Goal: Task Accomplishment & Management: Use online tool/utility

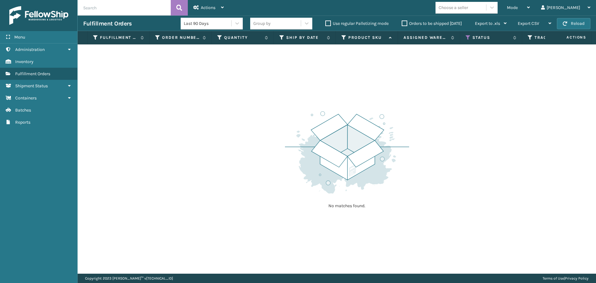
click at [399, 21] on div "Orders to be shipped [DATE]" at bounding box center [432, 23] width 73 height 7
click at [405, 25] on label "Orders to be shipped [DATE]" at bounding box center [431, 23] width 60 height 5
click at [402, 24] on input "Orders to be shipped [DATE]" at bounding box center [401, 22] width 0 height 4
click at [468, 38] on icon at bounding box center [467, 38] width 5 height 6
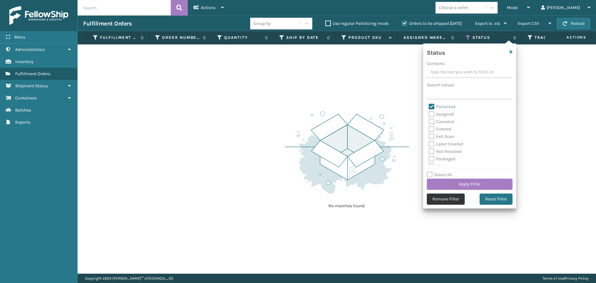
click at [455, 202] on button "Remove Filter" at bounding box center [446, 198] width 38 height 11
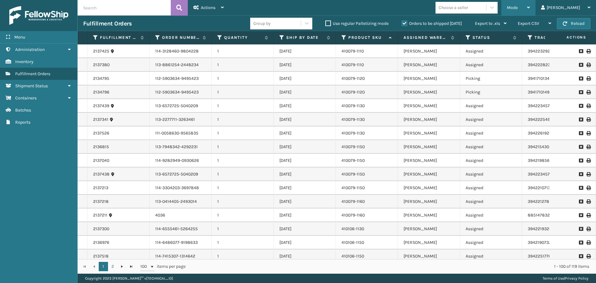
click at [517, 8] on span "Mode" at bounding box center [512, 7] width 11 height 5
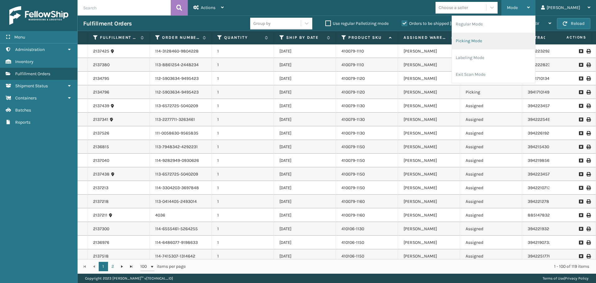
click at [518, 43] on li "Picking Mode" at bounding box center [493, 41] width 83 height 17
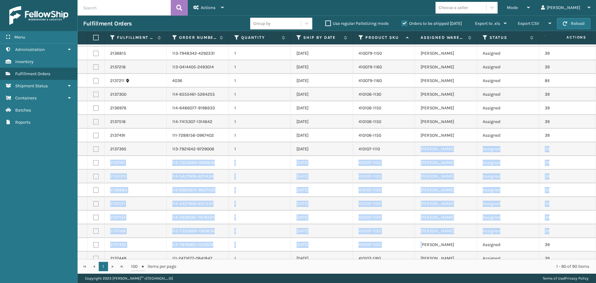
drag, startPoint x: 405, startPoint y: 253, endPoint x: 423, endPoint y: 252, distance: 17.7
click at [423, 254] on div "2137425 114-3128460-9804228 1 [DATE] 410079-1110 [PERSON_NAME] Assigned 3942232…" at bounding box center [337, 151] width 518 height 214
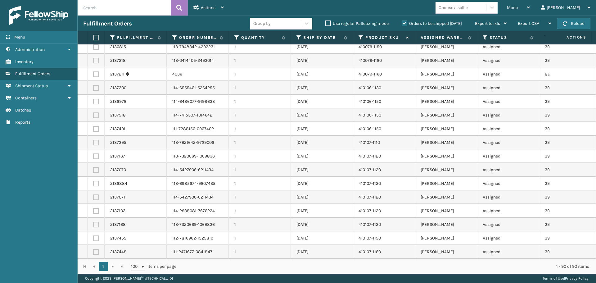
click at [380, 12] on div "Mode Regular Mode Picking Mode Labeling Mode Exit Scan Mode Choose a seller [PE…" at bounding box center [412, 8] width 366 height 16
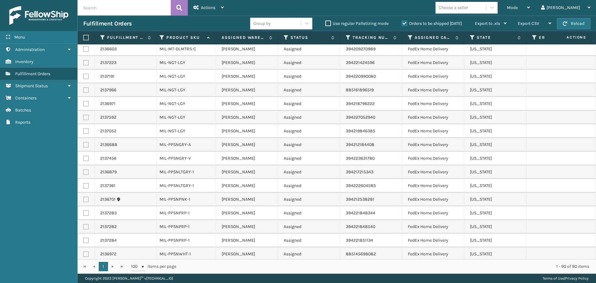
scroll to position [1019, 199]
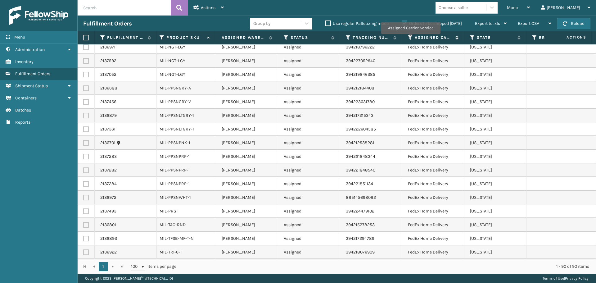
click at [410, 38] on icon at bounding box center [410, 38] width 5 height 6
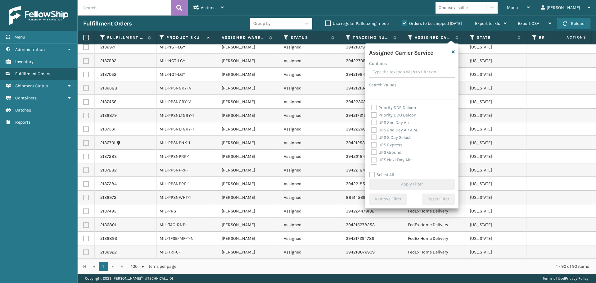
scroll to position [105, 0]
drag, startPoint x: 400, startPoint y: 120, endPoint x: 401, endPoint y: 128, distance: 8.1
click at [401, 125] on div "Amazon Transportation Air Amazon Transportation Ground FedEx 2Day FedEx 2Day A.…" at bounding box center [412, 134] width 86 height 62
click at [401, 128] on label "UPS 2nd Day Air A.M." at bounding box center [394, 128] width 47 height 5
click at [371, 128] on input "UPS 2nd Day Air A.M." at bounding box center [371, 127] width 0 height 4
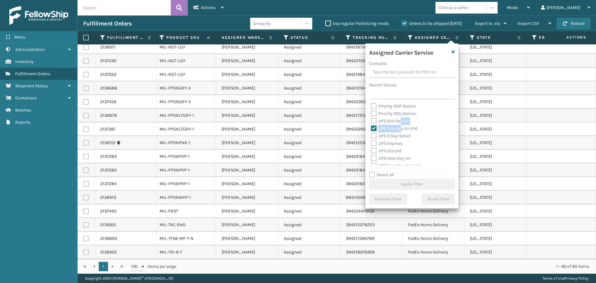
checkbox input "true"
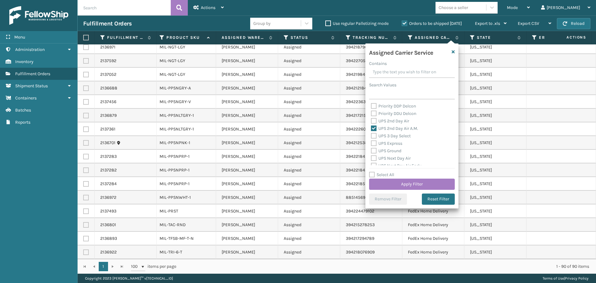
click at [400, 122] on label "UPS 2nd Day Air" at bounding box center [390, 120] width 38 height 5
click at [371, 121] on input "UPS 2nd Day Air" at bounding box center [371, 119] width 0 height 4
checkbox input "true"
click at [401, 133] on div "UPS 3 Day Select" at bounding box center [412, 135] width 82 height 7
click at [401, 134] on label "UPS 3 Day Select" at bounding box center [391, 135] width 40 height 5
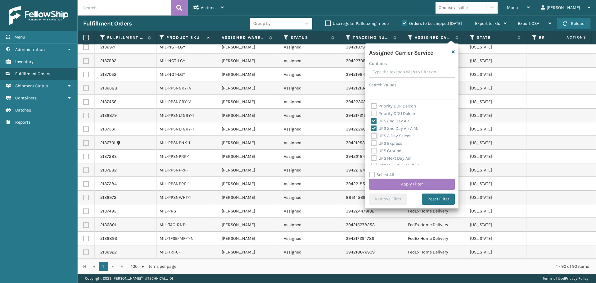
click at [371, 134] on input "UPS 3 Day Select" at bounding box center [371, 134] width 0 height 4
checkbox input "true"
click at [397, 142] on label "UPS Express" at bounding box center [386, 143] width 31 height 5
click at [371, 142] on input "UPS Express" at bounding box center [371, 142] width 0 height 4
checkbox input "true"
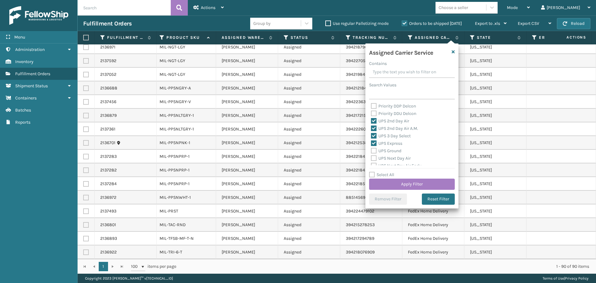
click at [396, 149] on label "UPS Ground" at bounding box center [386, 150] width 30 height 5
click at [371, 149] on input "UPS Ground" at bounding box center [371, 149] width 0 height 4
checkbox input "true"
click at [398, 159] on label "UPS Next Day Air" at bounding box center [391, 157] width 40 height 5
click at [371, 159] on input "UPS Next Day Air" at bounding box center [371, 156] width 0 height 4
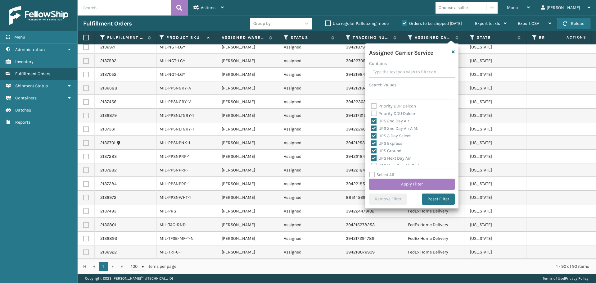
checkbox input "true"
click at [405, 143] on label "UPS Next Day Air Saver" at bounding box center [396, 142] width 51 height 5
click at [371, 143] on input "UPS Next Day Air Saver" at bounding box center [371, 141] width 0 height 4
checkbox input "true"
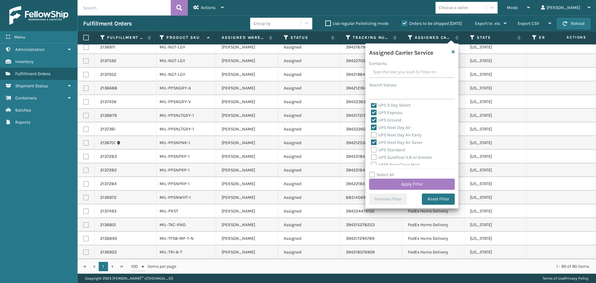
click at [393, 149] on label "UPS Standard" at bounding box center [388, 149] width 34 height 5
click at [371, 149] on input "UPS Standard" at bounding box center [371, 148] width 0 height 4
checkbox input "true"
click at [401, 133] on label "UPS Next Day Air Early" at bounding box center [396, 134] width 51 height 5
click at [371, 133] on input "UPS Next Day Air Early" at bounding box center [371, 133] width 0 height 4
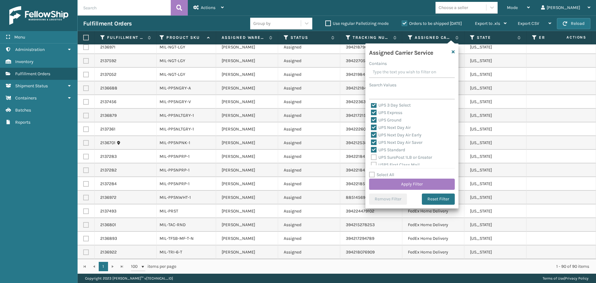
checkbox input "true"
click at [425, 184] on button "Apply Filter" at bounding box center [412, 183] width 86 height 11
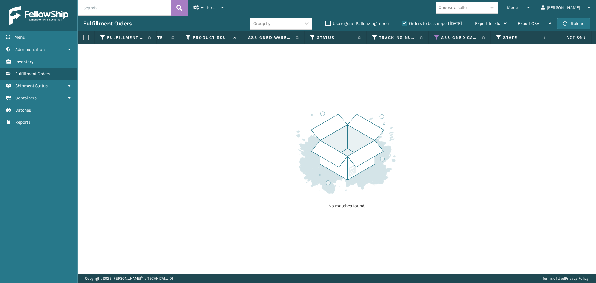
scroll to position [0, 192]
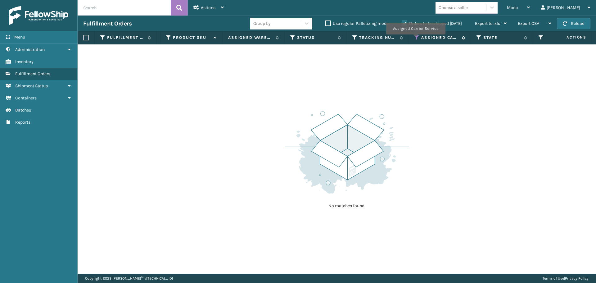
click at [415, 39] on icon at bounding box center [416, 38] width 5 height 6
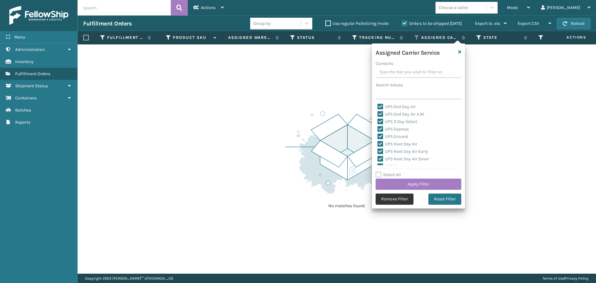
click at [405, 199] on button "Remove Filter" at bounding box center [394, 198] width 38 height 11
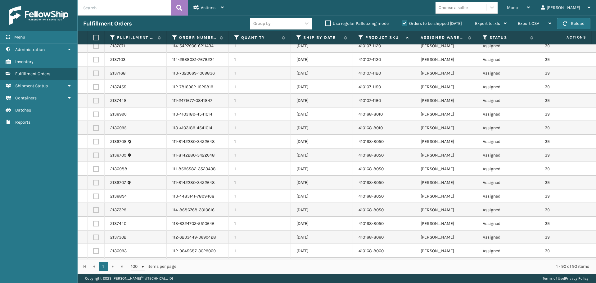
scroll to position [0, 0]
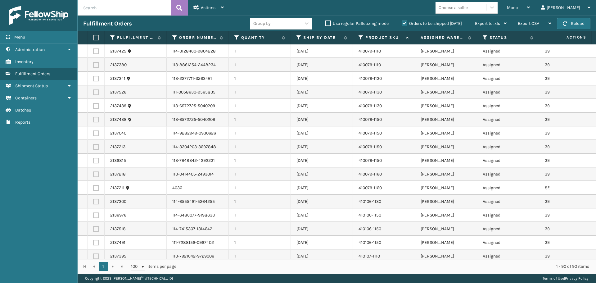
click at [97, 39] on label at bounding box center [95, 38] width 4 height 6
click at [93, 39] on input "checkbox" at bounding box center [93, 38] width 0 height 4
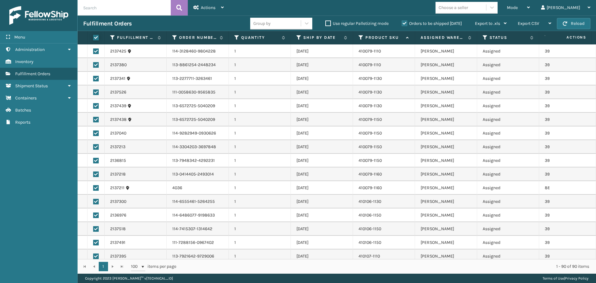
checkbox input "true"
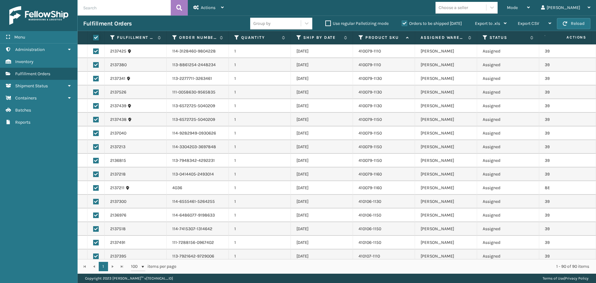
checkbox input "true"
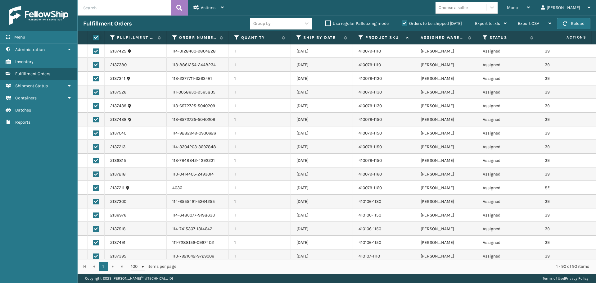
checkbox input "true"
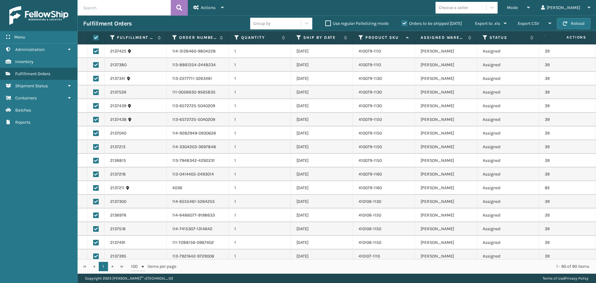
checkbox input "true"
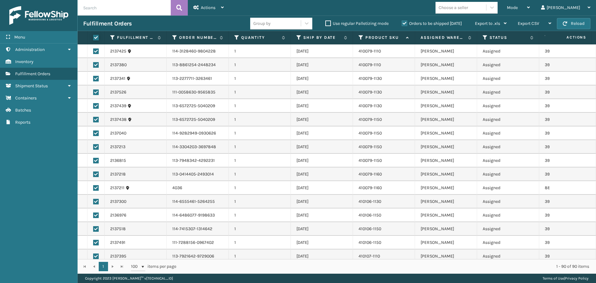
checkbox input "true"
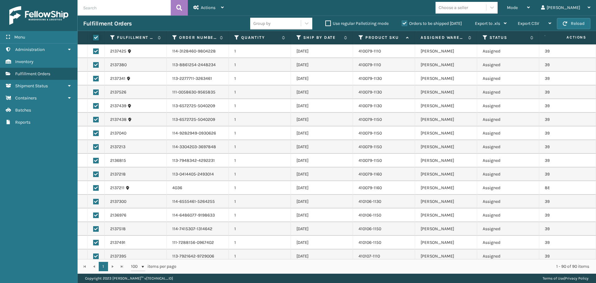
checkbox input "true"
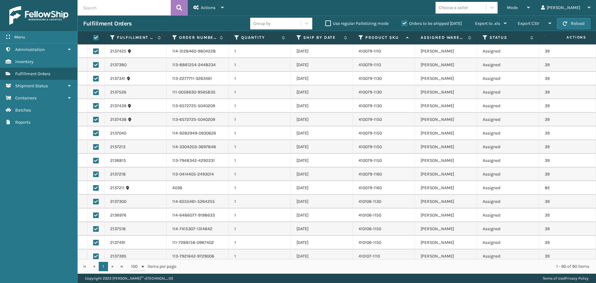
checkbox input "true"
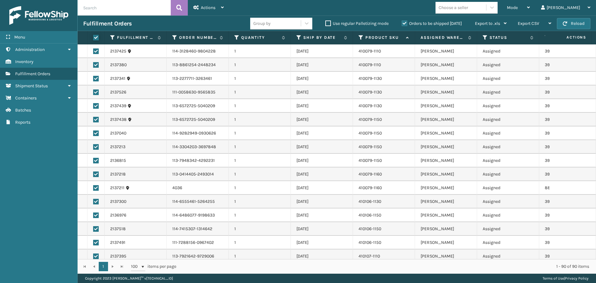
checkbox input "true"
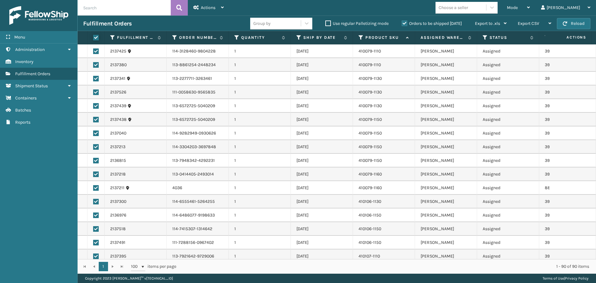
checkbox input "true"
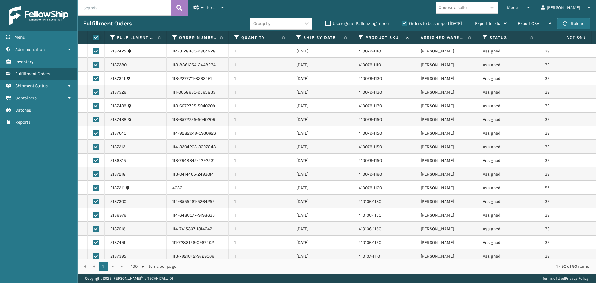
checkbox input "true"
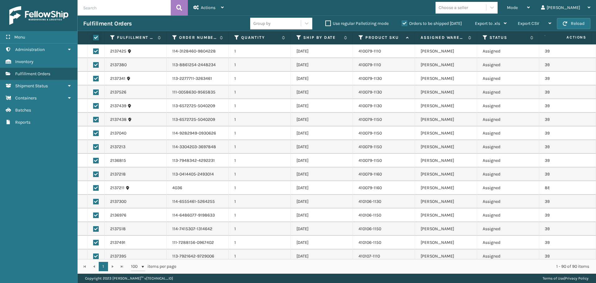
checkbox input "true"
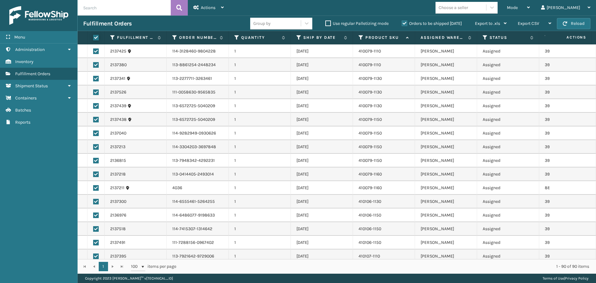
checkbox input "true"
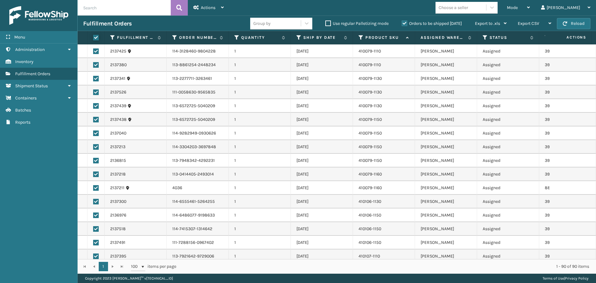
checkbox input "true"
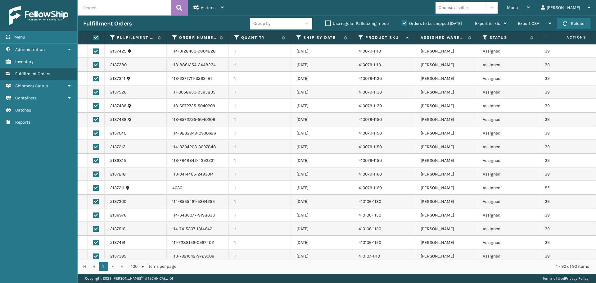
checkbox input "true"
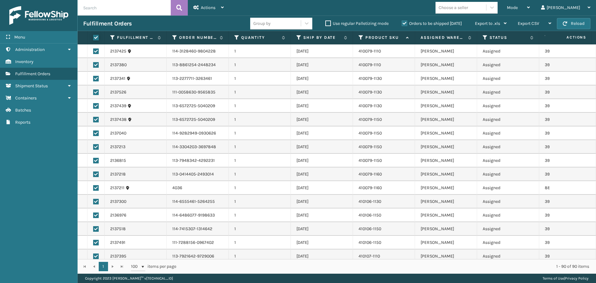
checkbox input "true"
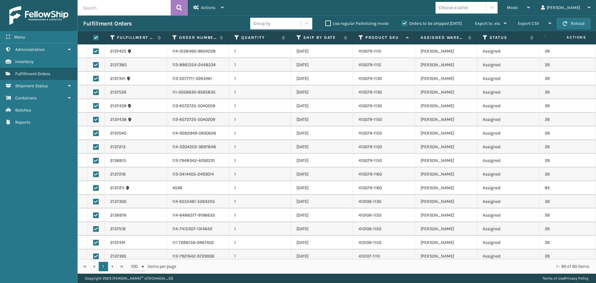
checkbox input "true"
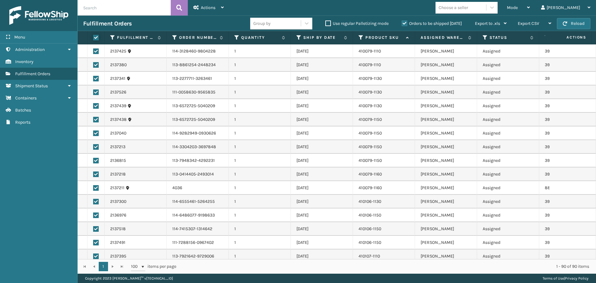
checkbox input "true"
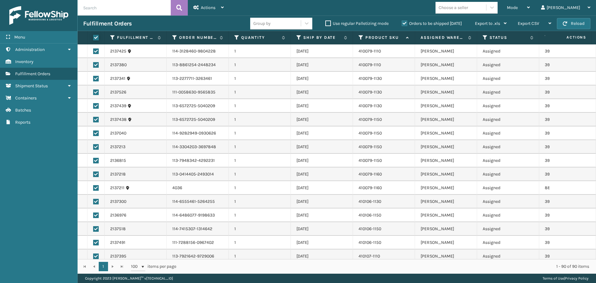
checkbox input "true"
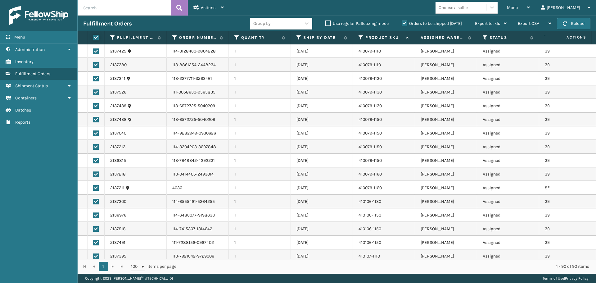
checkbox input "true"
click at [213, 10] on span "Actions" at bounding box center [208, 7] width 15 height 5
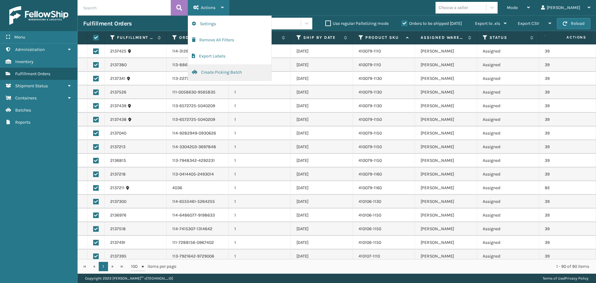
click at [253, 76] on button "Create Picking Batch" at bounding box center [229, 72] width 83 height 16
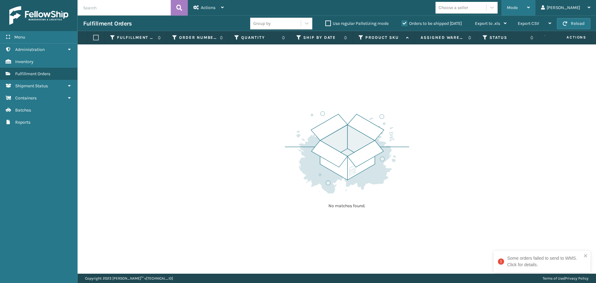
click at [530, 10] on div "Mode" at bounding box center [518, 8] width 23 height 16
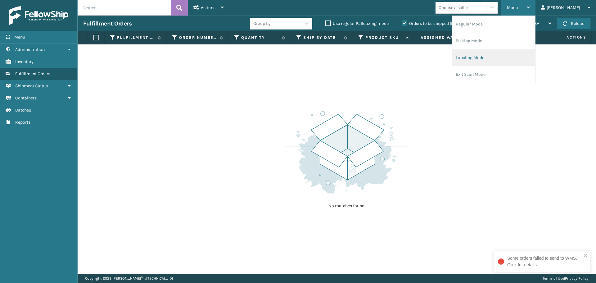
click at [500, 55] on li "Labeling Mode" at bounding box center [493, 57] width 83 height 17
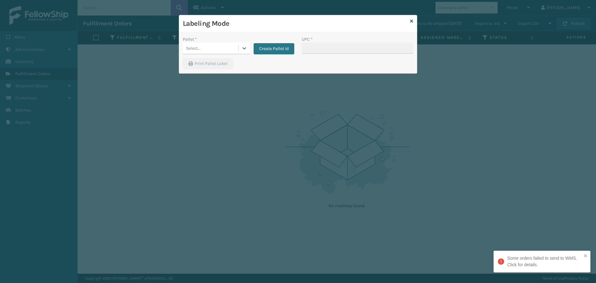
click at [216, 46] on div "Select..." at bounding box center [211, 48] width 56 height 10
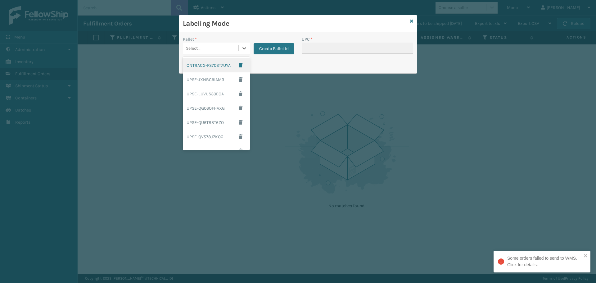
click at [272, 65] on div "Print Pallet Label" at bounding box center [298, 65] width 238 height 15
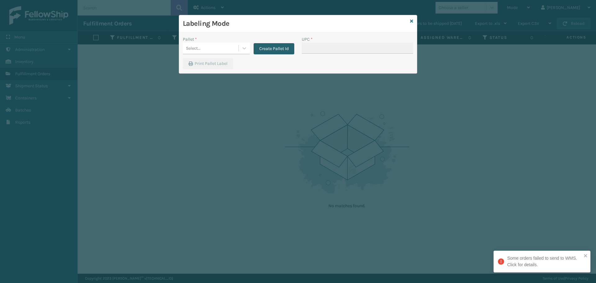
click at [279, 45] on button "Create Pallet Id" at bounding box center [273, 48] width 41 height 11
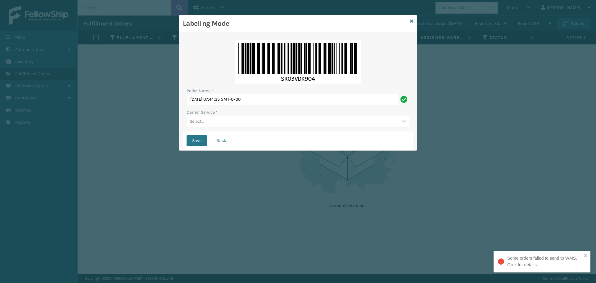
click at [289, 129] on div "Pallet Name * [DATE] 07:44:35 GMT-0700 Carrier Service * Select..." at bounding box center [298, 83] width 230 height 95
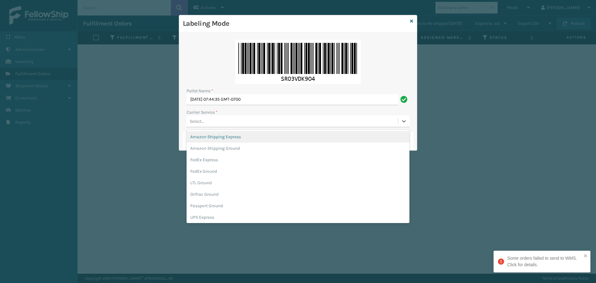
click at [291, 121] on div "Select..." at bounding box center [291, 121] width 211 height 10
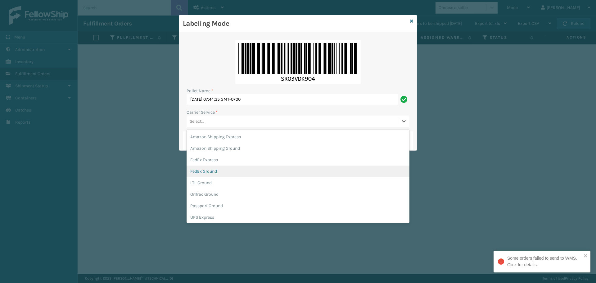
click at [256, 169] on div "FedEx Ground" at bounding box center [297, 170] width 223 height 11
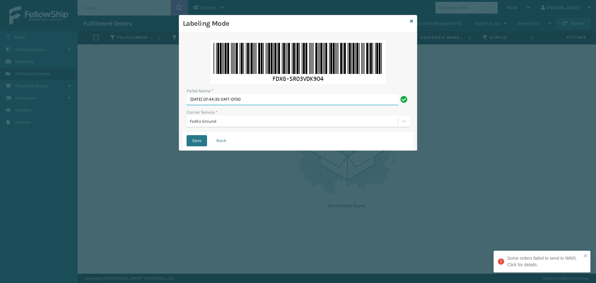
click at [284, 103] on input "[DATE] 07:44:35 GMT-0700" at bounding box center [292, 99] width 212 height 11
type input "T"
type input "T570680"
click at [186, 135] on button "Save" at bounding box center [196, 140] width 20 height 11
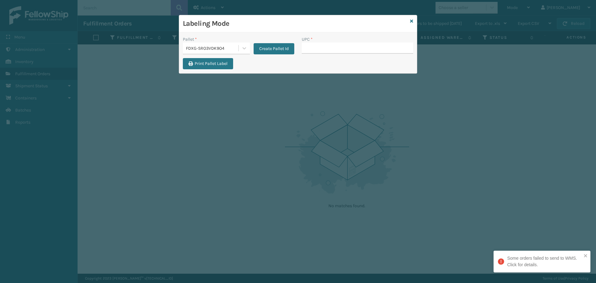
click at [275, 43] on div "Create Pallet Id" at bounding box center [272, 45] width 44 height 18
click at [275, 49] on button "Create Pallet Id" at bounding box center [273, 48] width 41 height 11
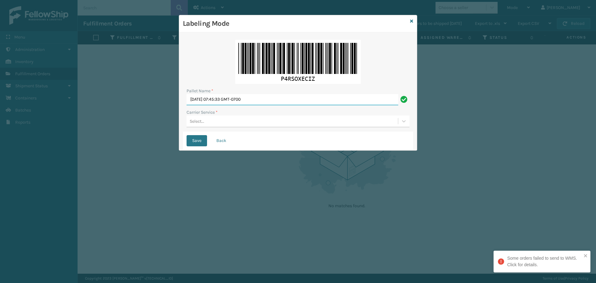
click at [282, 102] on input "[DATE] 07:45:33 GMT-0700" at bounding box center [292, 99] width 212 height 11
type input "T"
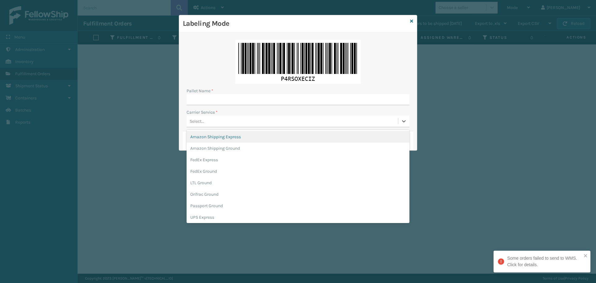
click at [329, 121] on div "Select..." at bounding box center [291, 121] width 211 height 10
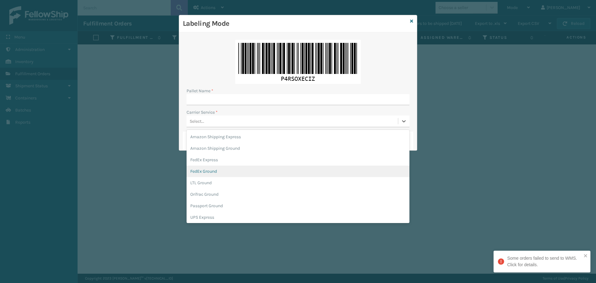
scroll to position [36, 0]
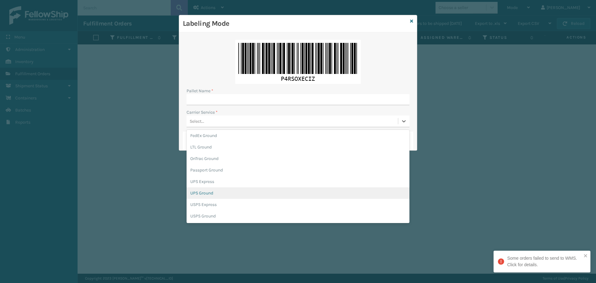
click at [229, 194] on div "UPS Ground" at bounding box center [297, 192] width 223 height 11
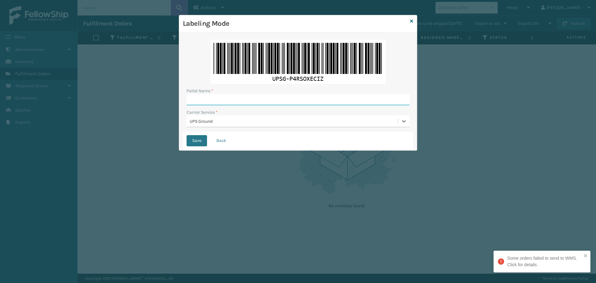
click at [247, 100] on input "Pallet Name *" at bounding box center [297, 99] width 223 height 11
type input "BOX TRUCK"
click at [191, 141] on button "Save" at bounding box center [196, 140] width 20 height 11
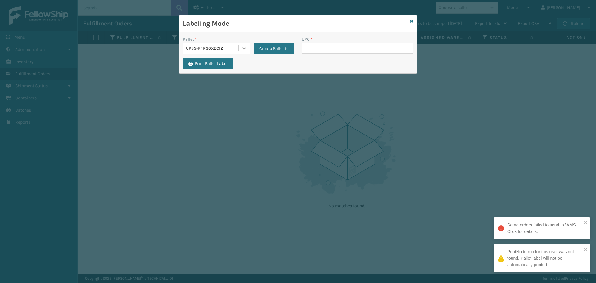
click at [240, 53] on div at bounding box center [244, 47] width 11 height 11
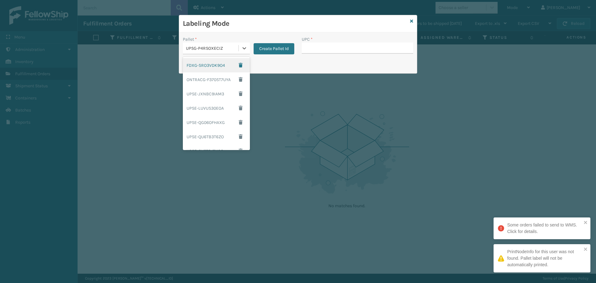
click at [219, 63] on div "FDXG-SRO3VDK9O4" at bounding box center [216, 65] width 67 height 14
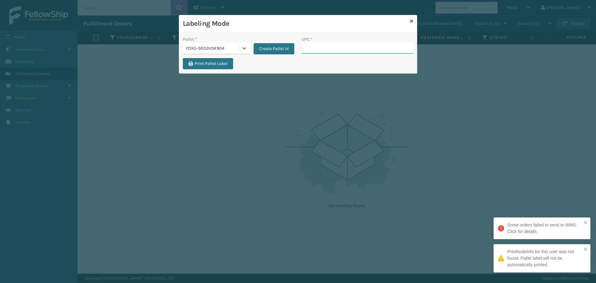
click at [330, 48] on input "UPC *" at bounding box center [357, 47] width 111 height 11
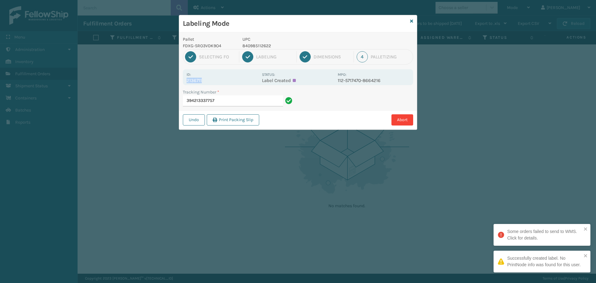
drag, startPoint x: 185, startPoint y: 80, endPoint x: 208, endPoint y: 81, distance: 23.0
click at [208, 81] on div "Id: 2136711 Status: Label Created MPO: 112-5717470-8664216" at bounding box center [298, 77] width 230 height 16
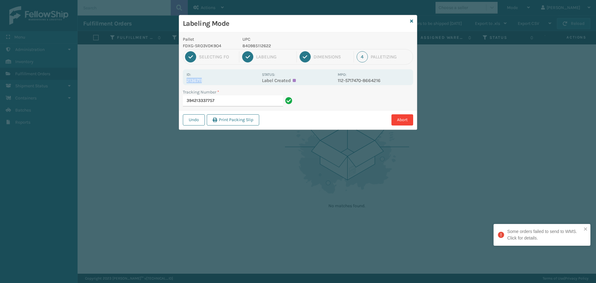
copy p "2136711"
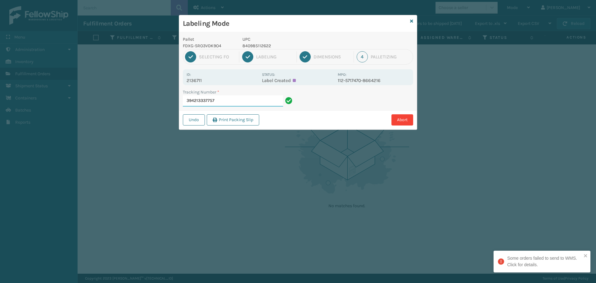
click at [221, 98] on input "394213337757" at bounding box center [233, 100] width 100 height 11
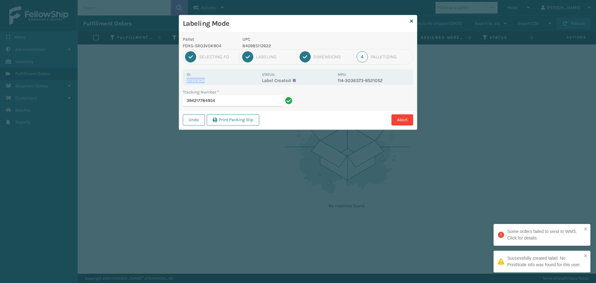
drag, startPoint x: 186, startPoint y: 80, endPoint x: 253, endPoint y: 85, distance: 67.5
click at [253, 85] on div "Id: 2136908 Status: Label Created MPO: 114-3036573-8521052" at bounding box center [298, 77] width 230 height 16
copy p "2136908"
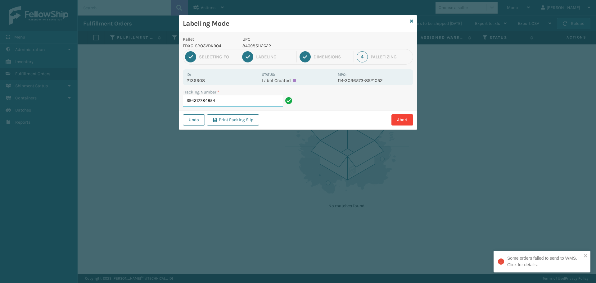
click at [263, 100] on input "394217784954" at bounding box center [233, 100] width 100 height 11
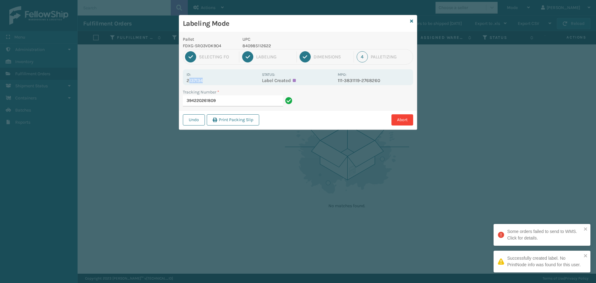
drag, startPoint x: 192, startPoint y: 80, endPoint x: 206, endPoint y: 81, distance: 13.7
click at [206, 81] on p "2137134" at bounding box center [222, 81] width 72 height 6
click at [208, 81] on p "2137134" at bounding box center [222, 81] width 72 height 6
click at [219, 71] on div "Id: 2137134 Status: Label Created MPO: 111-3831119-2768260" at bounding box center [298, 77] width 230 height 16
click at [218, 71] on div "Id: 2137134" at bounding box center [222, 77] width 72 height 12
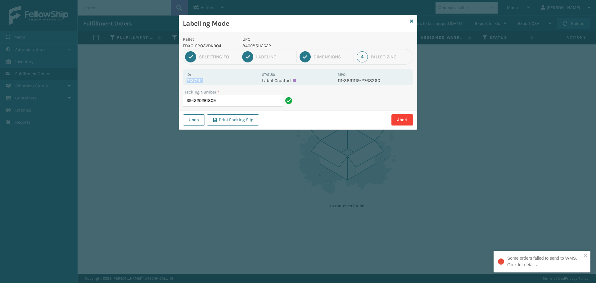
drag, startPoint x: 187, startPoint y: 81, endPoint x: 212, endPoint y: 80, distance: 24.5
click at [212, 80] on p "2137134" at bounding box center [222, 81] width 72 height 6
copy p "2137134"
click at [227, 99] on input "394220261809" at bounding box center [233, 100] width 100 height 11
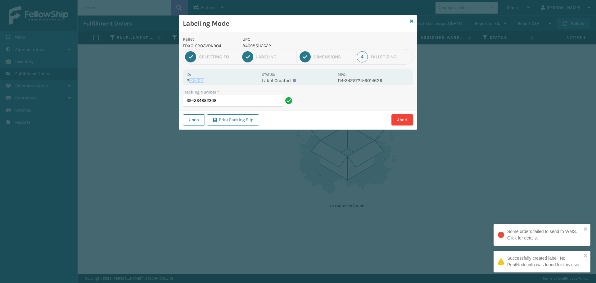
drag, startPoint x: 188, startPoint y: 81, endPoint x: 210, endPoint y: 79, distance: 22.5
click at [209, 79] on p "2137948" at bounding box center [222, 81] width 72 height 6
drag, startPoint x: 210, startPoint y: 79, endPoint x: 207, endPoint y: 81, distance: 3.9
click at [211, 78] on p "2137948" at bounding box center [222, 81] width 72 height 6
click at [236, 71] on div "Id: 2137948" at bounding box center [222, 77] width 72 height 12
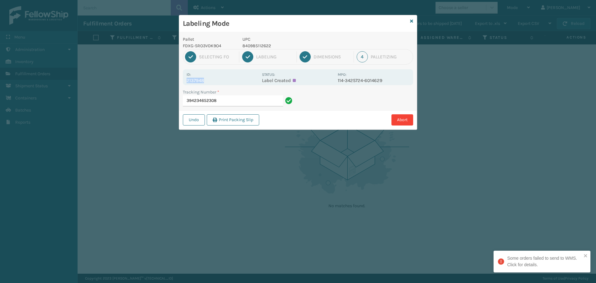
drag, startPoint x: 186, startPoint y: 80, endPoint x: 220, endPoint y: 80, distance: 33.2
click at [220, 80] on p "2137948" at bounding box center [222, 81] width 72 height 6
copy p "2137948"
click at [235, 98] on input "394234652308" at bounding box center [233, 100] width 100 height 11
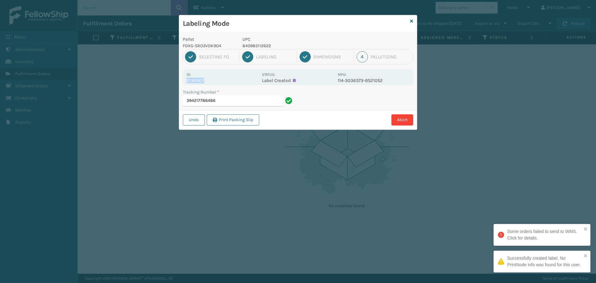
drag, startPoint x: 186, startPoint y: 80, endPoint x: 211, endPoint y: 81, distance: 24.2
click at [211, 81] on p "2136907" at bounding box center [222, 81] width 72 height 6
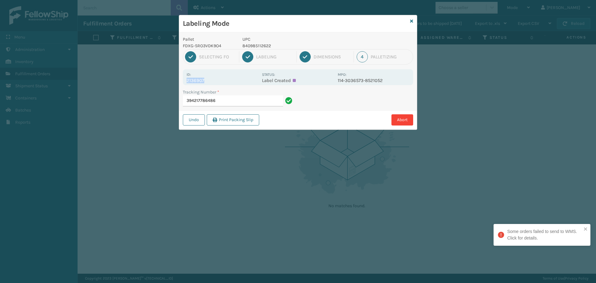
copy p "2136907"
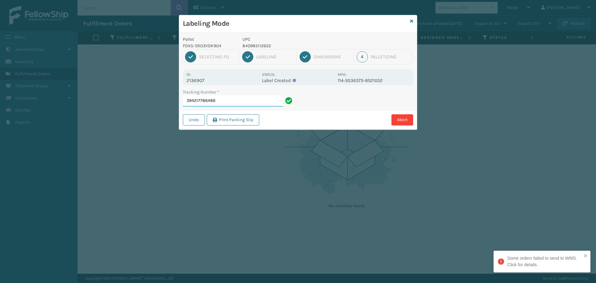
click at [227, 102] on input "394217786486" at bounding box center [233, 100] width 100 height 11
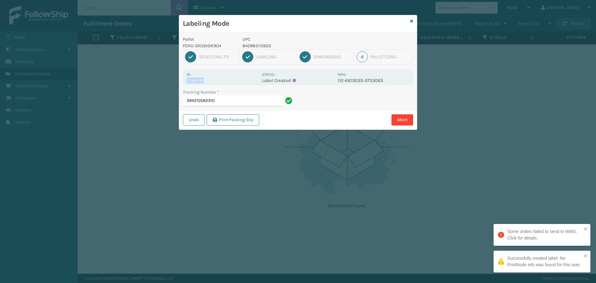
drag, startPoint x: 186, startPoint y: 81, endPoint x: 211, endPoint y: 80, distance: 25.5
click at [211, 80] on div "Id: 2136631 Status: Label Created MPO: 112-6615035-3733065" at bounding box center [298, 77] width 230 height 16
copy p "2136631"
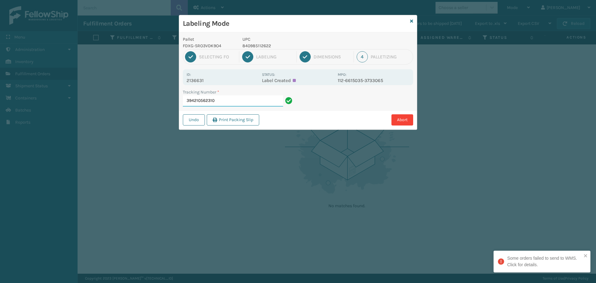
click at [224, 97] on input "394210562310" at bounding box center [233, 100] width 100 height 11
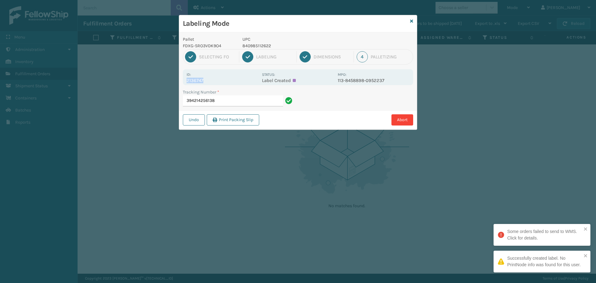
click at [211, 79] on p "2136747" at bounding box center [222, 81] width 72 height 6
copy p "2136747"
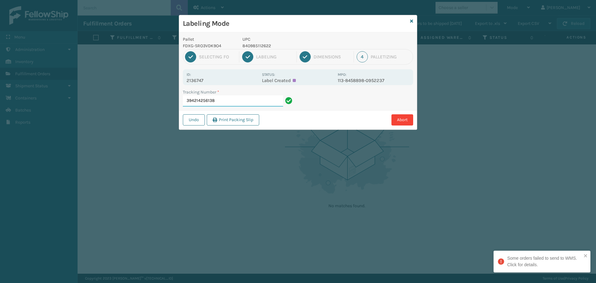
click at [226, 101] on input "394214256138" at bounding box center [233, 100] width 100 height 11
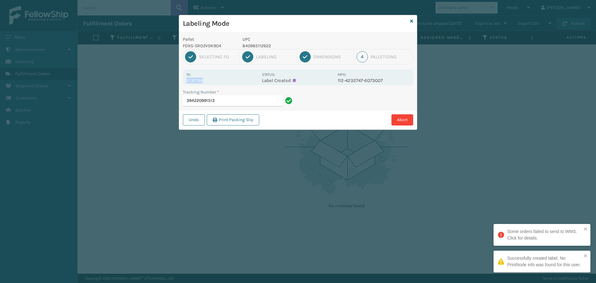
drag, startPoint x: 192, startPoint y: 77, endPoint x: 205, endPoint y: 78, distance: 13.1
click at [205, 78] on div "Id: 2137198" at bounding box center [222, 77] width 72 height 12
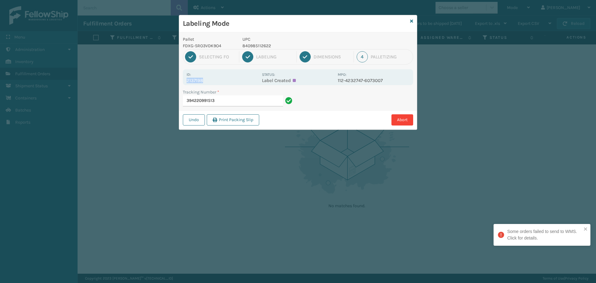
copy div "2137198"
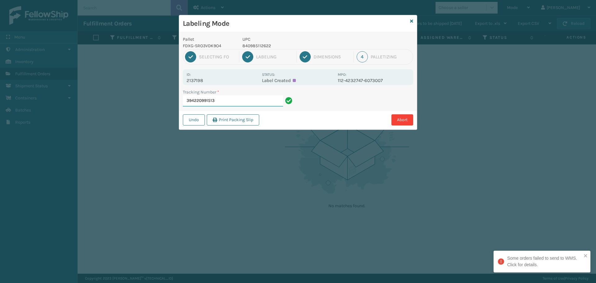
click at [223, 103] on input "394220991513" at bounding box center [233, 100] width 100 height 11
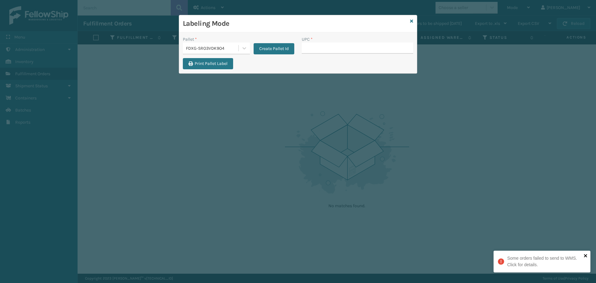
click at [586, 257] on icon "close" at bounding box center [585, 255] width 4 height 5
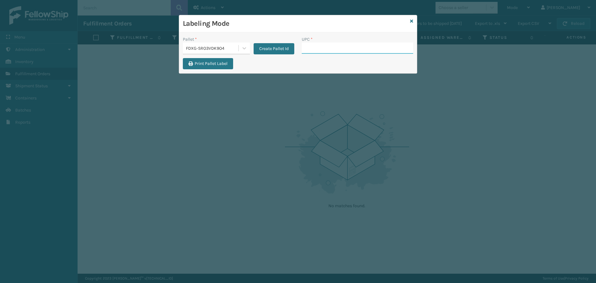
click at [343, 48] on input "UPC *" at bounding box center [357, 47] width 111 height 11
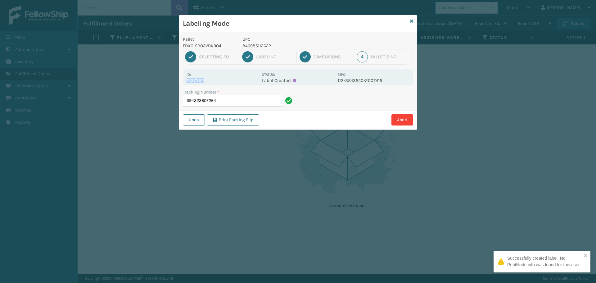
drag, startPoint x: 186, startPoint y: 79, endPoint x: 220, endPoint y: 80, distance: 34.1
click at [220, 80] on div "Id: 2137362 Status: Label Created MPO: 113-3543540-2007415" at bounding box center [298, 77] width 230 height 16
copy p "2137362"
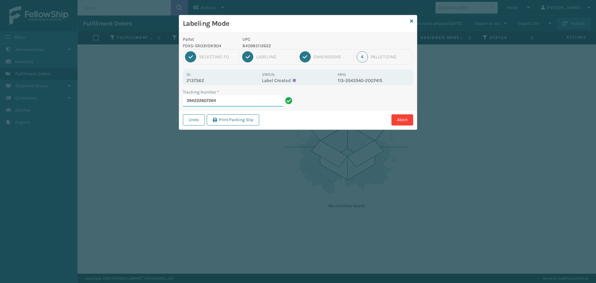
click at [228, 102] on input "394222607264" at bounding box center [233, 100] width 100 height 11
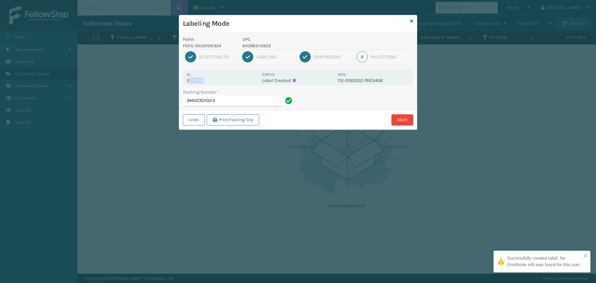
drag, startPoint x: 188, startPoint y: 80, endPoint x: 215, endPoint y: 79, distance: 26.7
click at [215, 79] on p "2137450" at bounding box center [222, 81] width 72 height 6
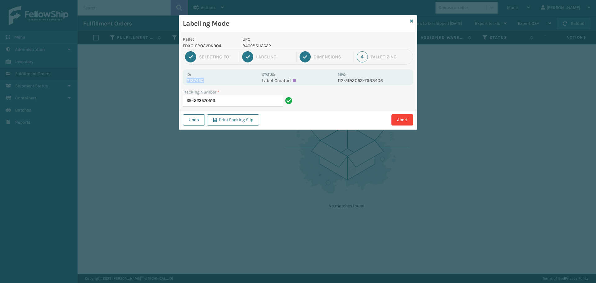
drag, startPoint x: 186, startPoint y: 80, endPoint x: 222, endPoint y: 78, distance: 35.7
click at [222, 78] on div "Id: 2137450 Status: Label Created MPO: 112-5192052-7663406" at bounding box center [298, 77] width 230 height 16
copy p "2137450"
click at [240, 101] on input "394223570513" at bounding box center [233, 100] width 100 height 11
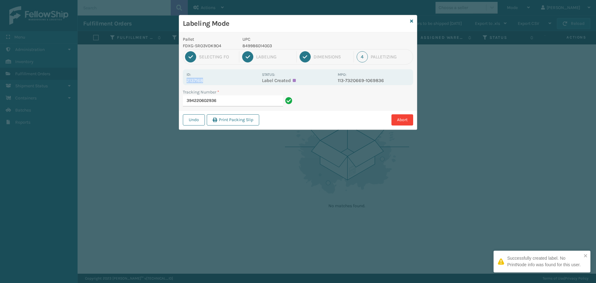
drag, startPoint x: 186, startPoint y: 81, endPoint x: 229, endPoint y: 83, distance: 42.5
click at [229, 83] on div "Id: 2137168 Status: Label Created MPO: 113-7320669-1069836" at bounding box center [298, 77] width 230 height 16
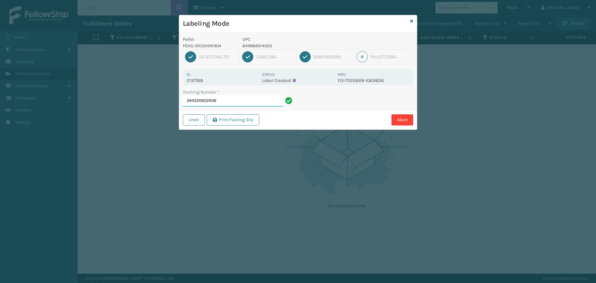
click at [233, 98] on input "394220602936" at bounding box center [233, 100] width 100 height 11
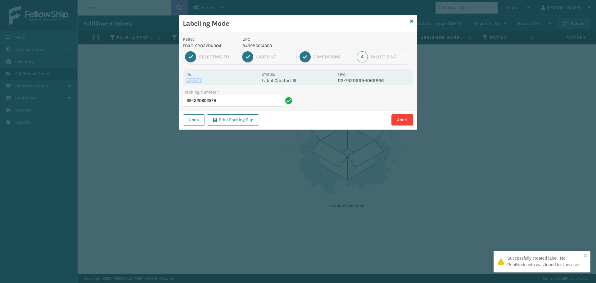
drag, startPoint x: 185, startPoint y: 80, endPoint x: 225, endPoint y: 81, distance: 39.7
click at [225, 81] on div "Id: 2137167 Status: Label Created MPO: 113-7320669-1069836" at bounding box center [298, 77] width 230 height 16
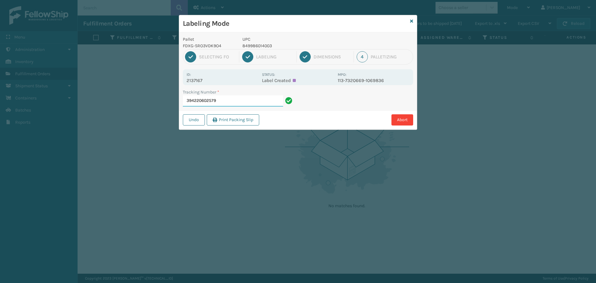
click at [237, 100] on input "394220602579" at bounding box center [233, 100] width 100 height 11
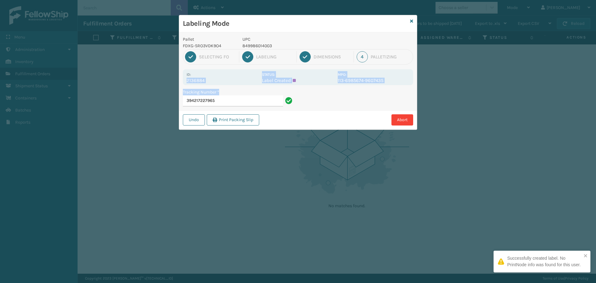
drag, startPoint x: 186, startPoint y: 80, endPoint x: 228, endPoint y: 85, distance: 43.1
click at [228, 85] on div "Pallet FDXG-SRO3VDK9O4 UPC 849986014003 1 Selecting FO 2 Labeling 3 Dimensions …" at bounding box center [298, 80] width 238 height 97
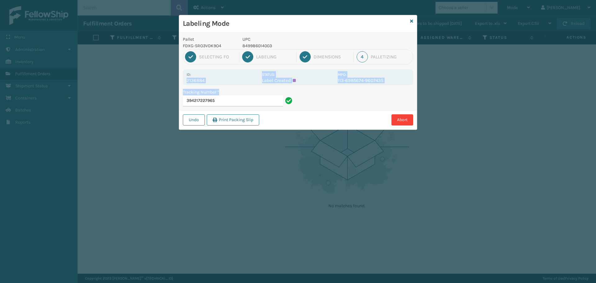
click at [234, 82] on p "2136884" at bounding box center [222, 81] width 72 height 6
drag, startPoint x: 186, startPoint y: 80, endPoint x: 221, endPoint y: 80, distance: 35.4
click at [221, 80] on div "Id: 2136884 Status: Label Created MPO: 113-6985674-9607435" at bounding box center [298, 77] width 230 height 16
click at [224, 101] on input "394217227965" at bounding box center [233, 100] width 100 height 11
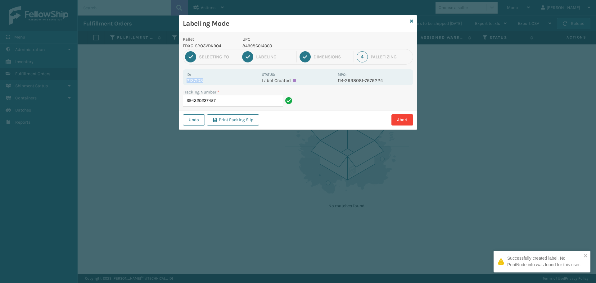
drag, startPoint x: 186, startPoint y: 82, endPoint x: 207, endPoint y: 81, distance: 21.4
click at [207, 81] on div "Id: 2137103 Status: Label Created MPO: 114-2938081-7676224" at bounding box center [298, 77] width 230 height 16
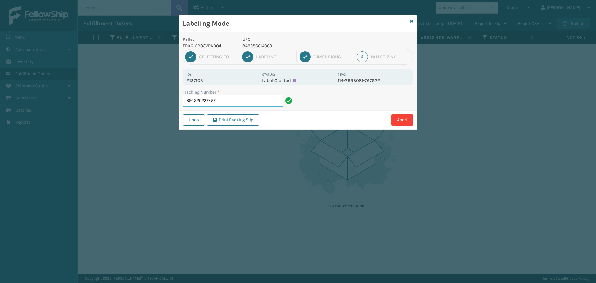
click at [224, 98] on input "394220227457" at bounding box center [233, 100] width 100 height 11
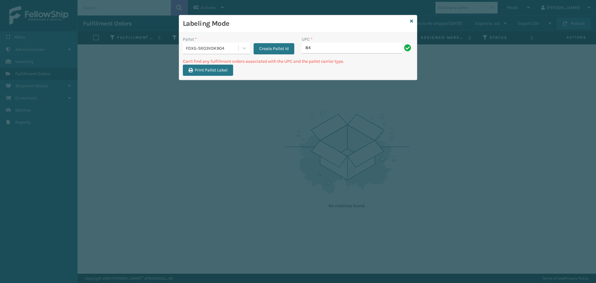
type input "8"
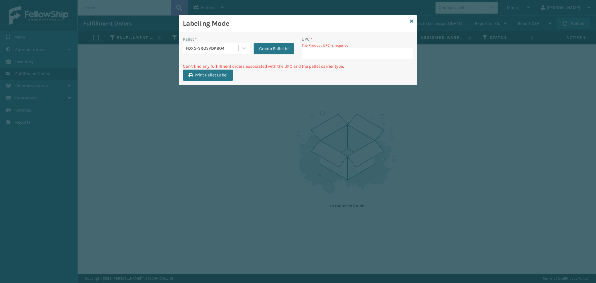
click at [367, 23] on h3 "Labeling Mode" at bounding box center [295, 23] width 225 height 9
click at [360, 56] on input "UPC *" at bounding box center [357, 53] width 111 height 11
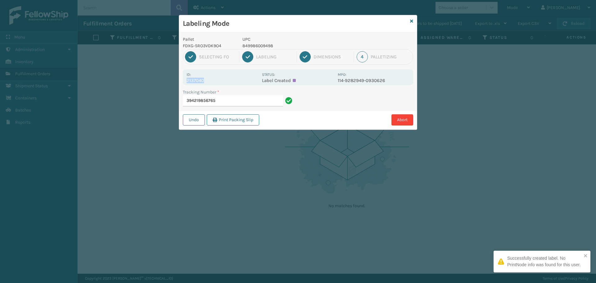
drag, startPoint x: 200, startPoint y: 80, endPoint x: 225, endPoint y: 78, distance: 25.2
click at [225, 78] on div "Id: 2137040 Status: Label Created MPO: 114-9282949-0930626" at bounding box center [298, 77] width 230 height 16
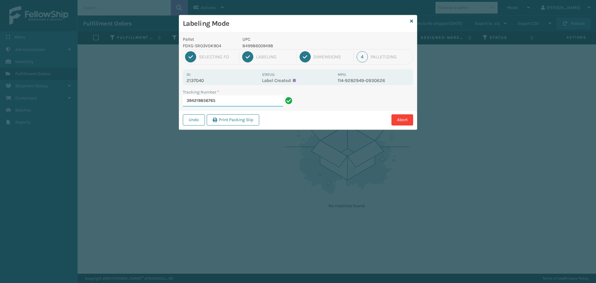
click at [241, 96] on input "394219856765" at bounding box center [233, 100] width 100 height 11
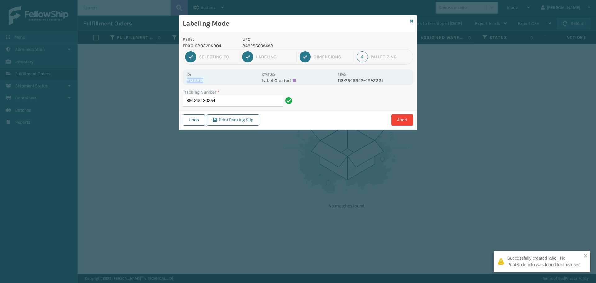
drag, startPoint x: 185, startPoint y: 79, endPoint x: 231, endPoint y: 79, distance: 46.5
click at [231, 79] on div "Id: 2136815 Status: Label Created MPO: 113-7948342-4292231" at bounding box center [298, 77] width 230 height 16
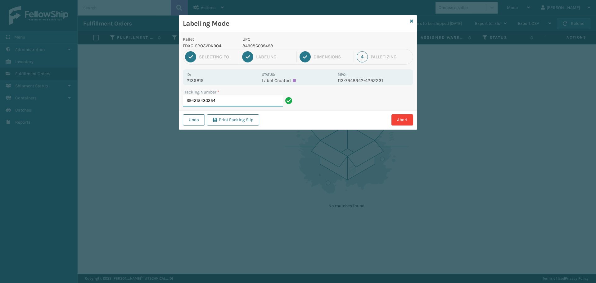
click at [242, 98] on input "394215430254" at bounding box center [233, 100] width 100 height 11
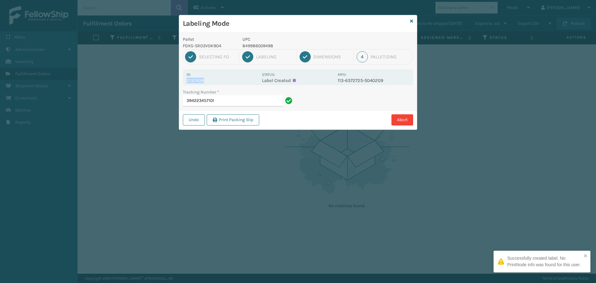
drag, startPoint x: 186, startPoint y: 82, endPoint x: 224, endPoint y: 84, distance: 37.6
click at [224, 84] on div "Id: 2137438 Status: Label Created MPO: 113-6572725-5040209" at bounding box center [298, 77] width 230 height 16
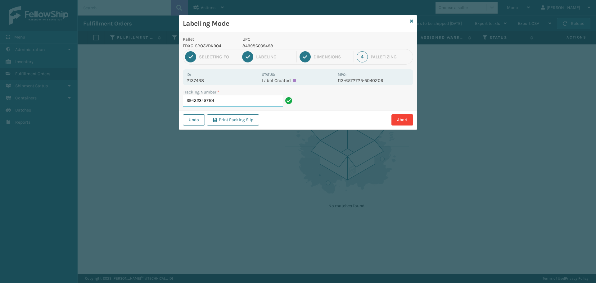
click at [239, 99] on input "394223457101" at bounding box center [233, 100] width 100 height 11
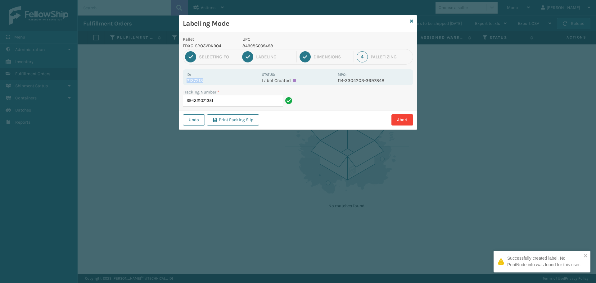
drag, startPoint x: 186, startPoint y: 78, endPoint x: 212, endPoint y: 81, distance: 26.5
click at [212, 81] on div "Id: 2137213 Status: Label Created MPO: 114-3304203-3697848" at bounding box center [298, 77] width 230 height 16
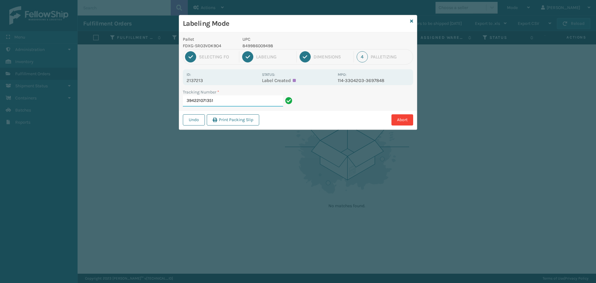
click at [241, 101] on input "394221071351" at bounding box center [233, 100] width 100 height 11
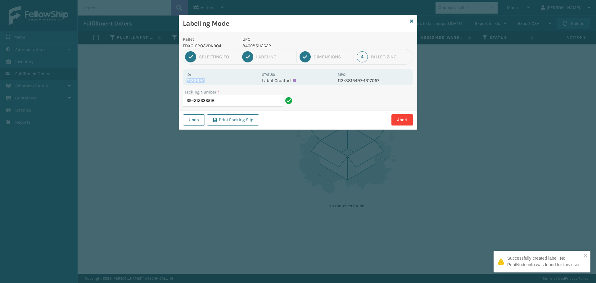
drag, startPoint x: 186, startPoint y: 80, endPoint x: 214, endPoint y: 80, distance: 28.2
click at [214, 80] on div "Id: 2136694 Status: Label Created MPO: 113-3815497-1317057" at bounding box center [298, 77] width 230 height 16
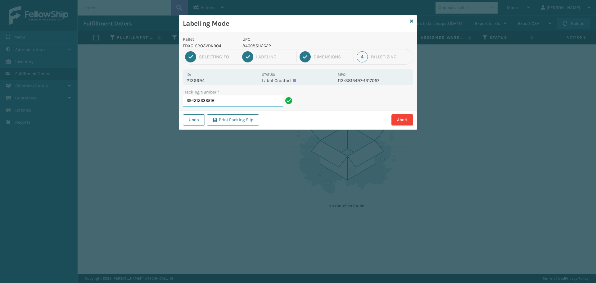
click at [234, 98] on input "394212333516" at bounding box center [233, 100] width 100 height 11
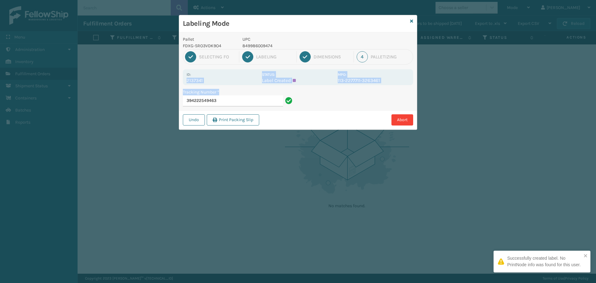
drag, startPoint x: 186, startPoint y: 81, endPoint x: 227, endPoint y: 87, distance: 42.0
click at [227, 87] on div "Pallet FDXG-SRO3VDK9O4 UPC 849986009474 1 Selecting FO 2 Labeling 3 Dimensions …" at bounding box center [298, 80] width 238 height 97
click at [229, 83] on p "2137341" at bounding box center [222, 81] width 72 height 6
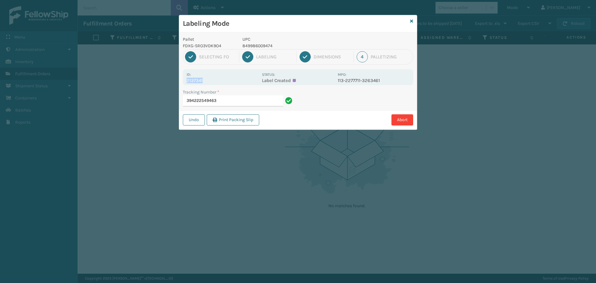
drag, startPoint x: 186, startPoint y: 81, endPoint x: 213, endPoint y: 80, distance: 27.3
click at [213, 80] on div "Id: 2137341 Status: Label Created MPO: 113-2277711-3263461" at bounding box center [298, 77] width 230 height 16
click at [227, 98] on input "394222549463" at bounding box center [233, 100] width 100 height 11
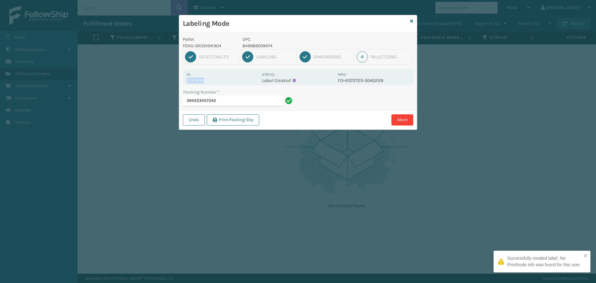
drag, startPoint x: 186, startPoint y: 81, endPoint x: 238, endPoint y: 78, distance: 51.6
click at [238, 78] on div "Id: 2137439 Status: Label Created MPO: 113-6572725-5040209" at bounding box center [298, 77] width 230 height 16
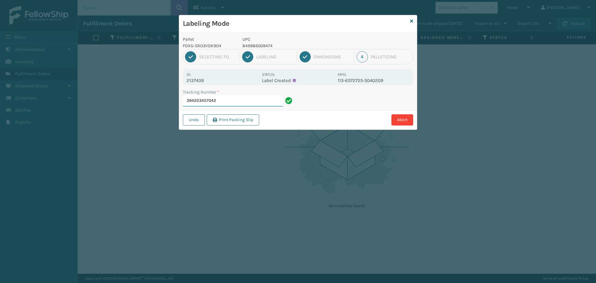
click at [248, 98] on input "394223457042" at bounding box center [233, 100] width 100 height 11
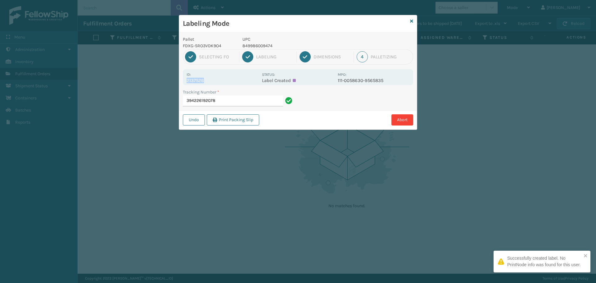
drag, startPoint x: 186, startPoint y: 79, endPoint x: 207, endPoint y: 79, distance: 20.8
click at [207, 79] on p "2137526" at bounding box center [222, 81] width 72 height 6
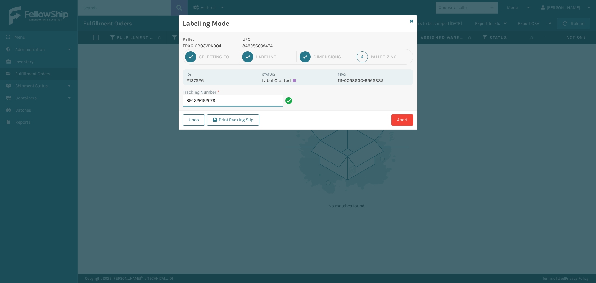
click at [236, 98] on input "394226192078" at bounding box center [233, 100] width 100 height 11
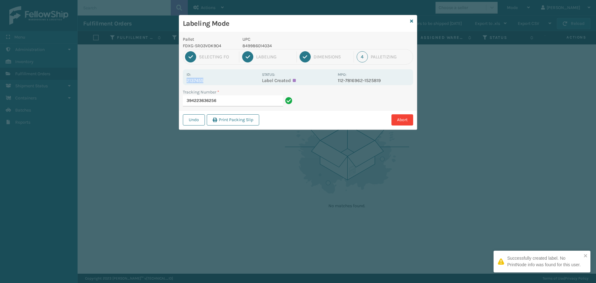
drag, startPoint x: 187, startPoint y: 81, endPoint x: 211, endPoint y: 80, distance: 24.5
click at [211, 80] on p "2137455" at bounding box center [222, 81] width 72 height 6
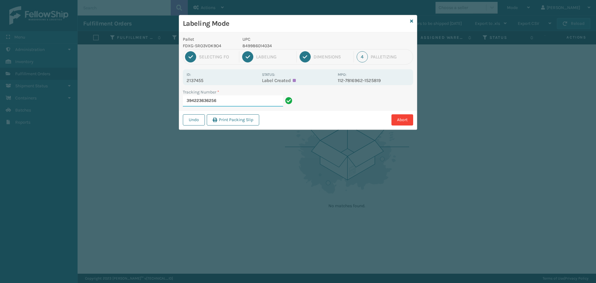
click at [237, 100] on input "394223636256" at bounding box center [233, 100] width 100 height 11
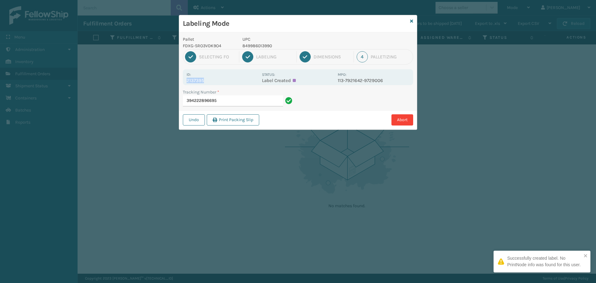
drag, startPoint x: 186, startPoint y: 82, endPoint x: 220, endPoint y: 80, distance: 34.1
click at [220, 80] on div "Id: 2137395 Status: Label Created MPO: 113-7921642-9729006" at bounding box center [298, 77] width 230 height 16
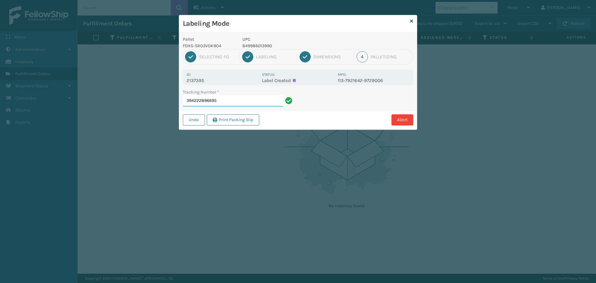
click at [231, 105] on input "394222896695" at bounding box center [233, 100] width 100 height 11
drag, startPoint x: 186, startPoint y: 79, endPoint x: 218, endPoint y: 81, distance: 32.6
click at [218, 81] on div "Id: 2136707 Status: Label Created MPO: 111-8142280-3422648" at bounding box center [298, 77] width 230 height 16
click at [233, 102] on input "394212786613" at bounding box center [233, 100] width 100 height 11
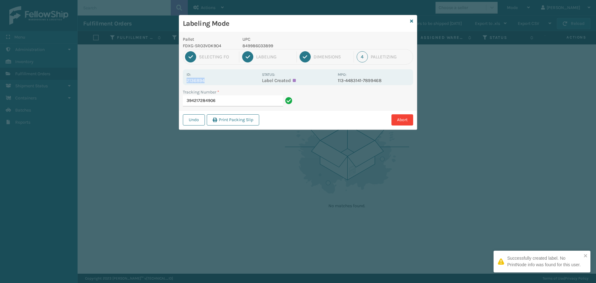
drag, startPoint x: 185, startPoint y: 82, endPoint x: 212, endPoint y: 81, distance: 27.0
click at [212, 81] on div "Id: 2136894 Status: Label Created MPO: 113-4483141-7899468" at bounding box center [298, 77] width 230 height 16
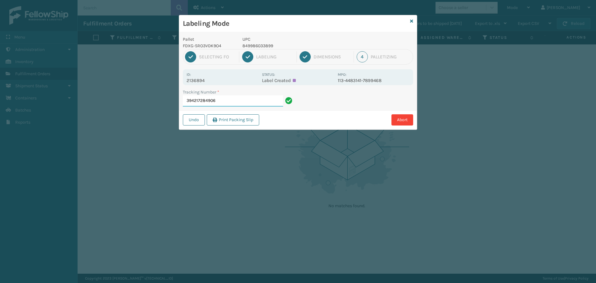
click at [230, 99] on input "394217284906" at bounding box center [233, 100] width 100 height 11
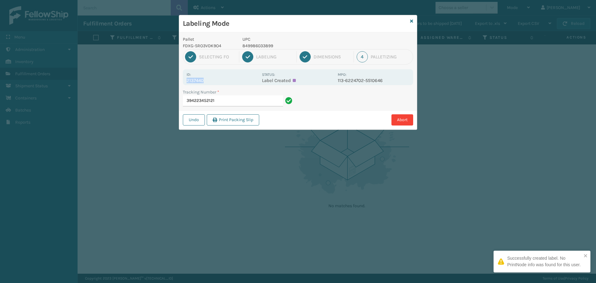
drag, startPoint x: 187, startPoint y: 82, endPoint x: 224, endPoint y: 80, distance: 37.3
click at [224, 80] on p "2137440" at bounding box center [222, 81] width 72 height 6
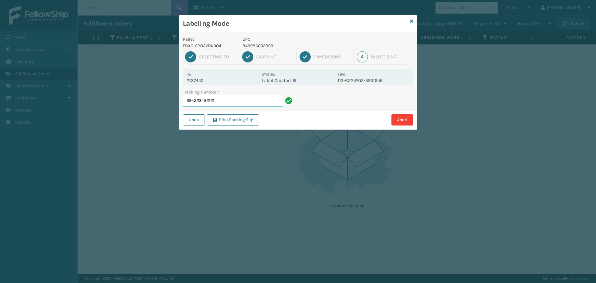
click at [236, 96] on input "394223452121" at bounding box center [233, 100] width 100 height 11
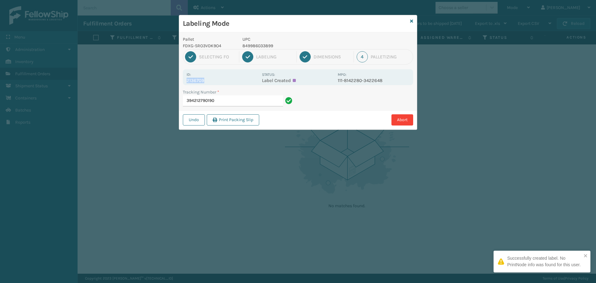
drag, startPoint x: 188, startPoint y: 80, endPoint x: 216, endPoint y: 83, distance: 28.7
click at [216, 83] on p "2136709" at bounding box center [222, 81] width 72 height 6
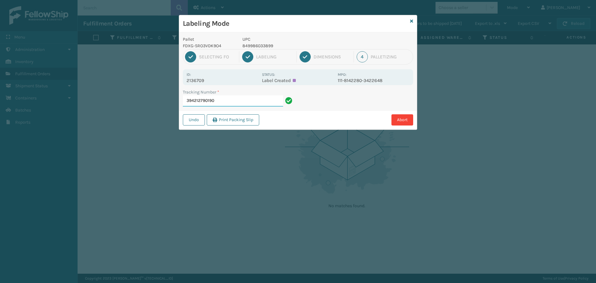
click at [226, 102] on input "394212790190" at bounding box center [233, 100] width 100 height 11
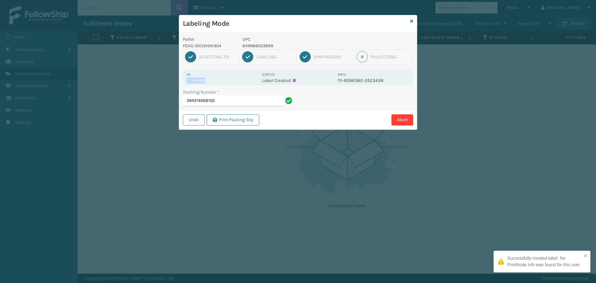
drag, startPoint x: 186, startPoint y: 82, endPoint x: 217, endPoint y: 84, distance: 30.5
click at [216, 84] on div "Id: 2136988 Status: Label Created MPO: 111-8596582-3523438" at bounding box center [298, 77] width 230 height 16
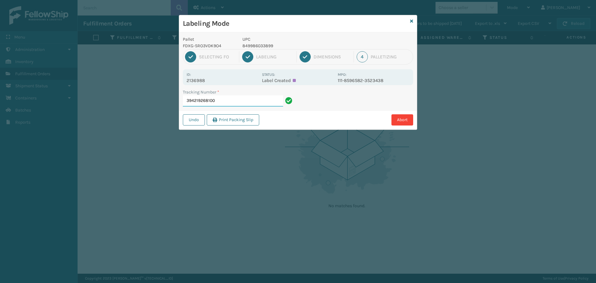
click at [235, 104] on input "394219268100" at bounding box center [233, 100] width 100 height 11
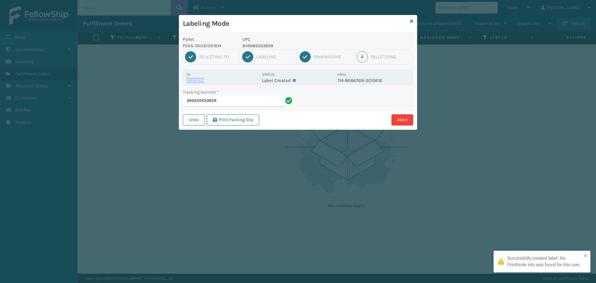
drag, startPoint x: 184, startPoint y: 80, endPoint x: 218, endPoint y: 80, distance: 34.1
click at [218, 80] on div "Id: 2137329 Status: Label Created MPO: 114-8686768-3010616" at bounding box center [298, 77] width 230 height 16
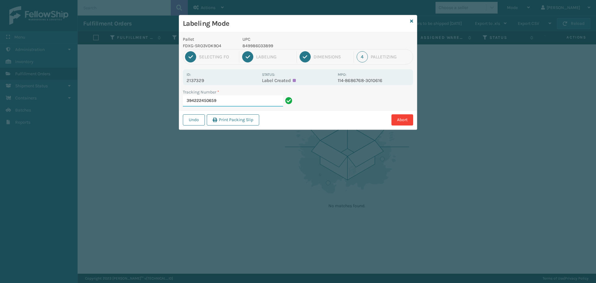
click at [235, 100] on input "394222450659" at bounding box center [233, 100] width 100 height 11
drag, startPoint x: 192, startPoint y: 81, endPoint x: 222, endPoint y: 79, distance: 30.8
click at [222, 79] on p "2136708" at bounding box center [222, 81] width 72 height 6
click at [227, 97] on input "394212791391" at bounding box center [233, 100] width 100 height 11
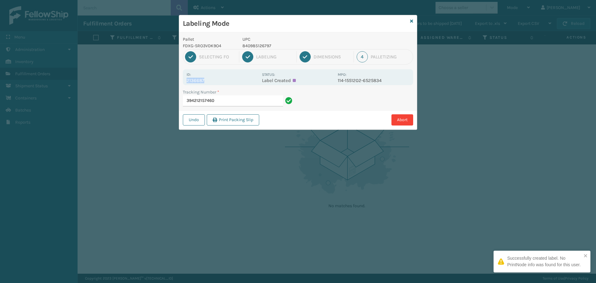
drag, startPoint x: 189, startPoint y: 81, endPoint x: 221, endPoint y: 80, distance: 32.6
click at [221, 80] on p "2136687" at bounding box center [222, 81] width 72 height 6
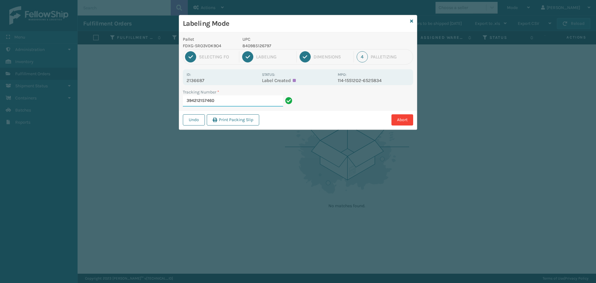
click at [233, 97] on input "394212157460" at bounding box center [233, 100] width 100 height 11
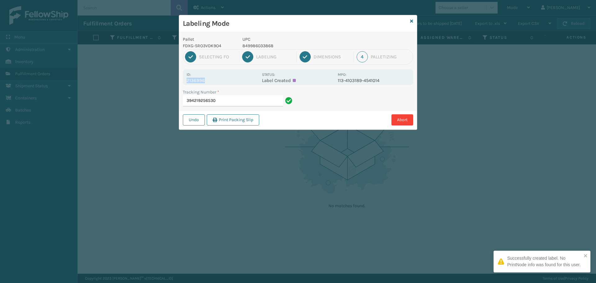
drag, startPoint x: 186, startPoint y: 78, endPoint x: 228, endPoint y: 80, distance: 41.9
click at [228, 80] on div "Id: 2136996 Status: Label Created MPO: 113-4103189-4541014" at bounding box center [298, 77] width 230 height 16
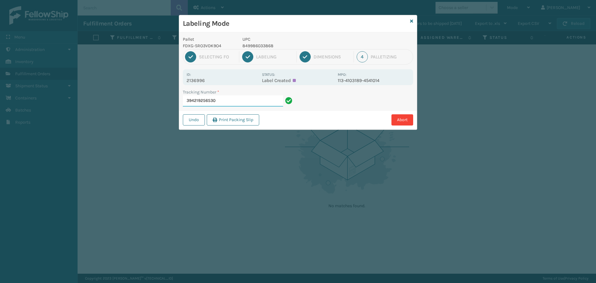
click at [237, 104] on input "394219256530" at bounding box center [233, 100] width 100 height 11
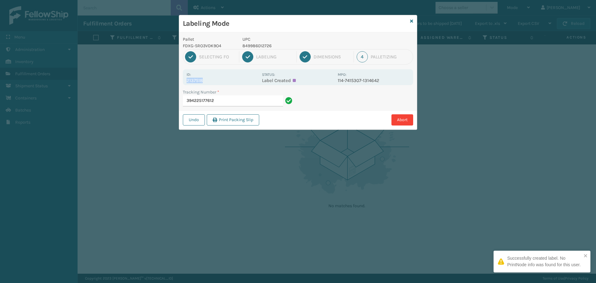
drag, startPoint x: 187, startPoint y: 79, endPoint x: 221, endPoint y: 84, distance: 33.8
click at [221, 84] on div "Id: 2137518 Status: Label Created MPO: 114-7415307-1314642" at bounding box center [298, 77] width 230 height 16
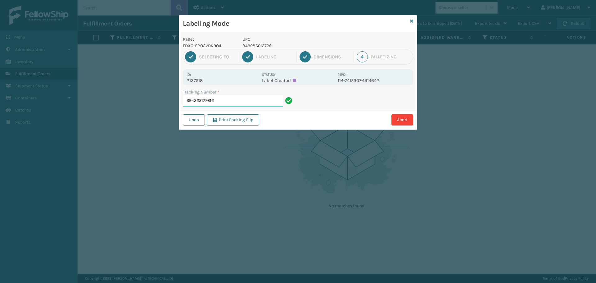
click at [230, 100] on input "394225177612" at bounding box center [233, 100] width 100 height 11
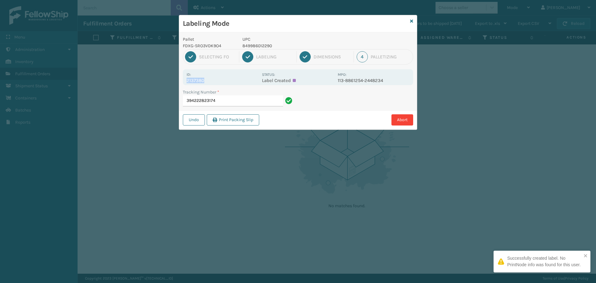
drag, startPoint x: 185, startPoint y: 78, endPoint x: 226, endPoint y: 83, distance: 40.8
click at [226, 83] on div "Id: 2137380 Status: Label Created MPO: 113-8861254-2448234" at bounding box center [298, 77] width 230 height 16
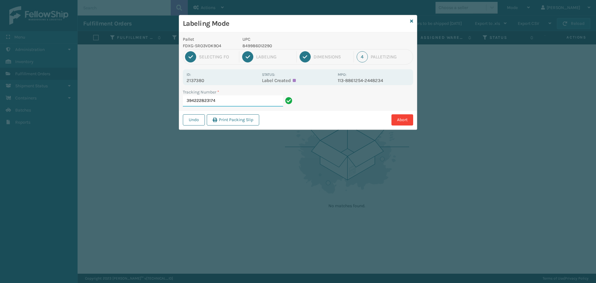
click at [232, 96] on input "394222823174" at bounding box center [233, 100] width 100 height 11
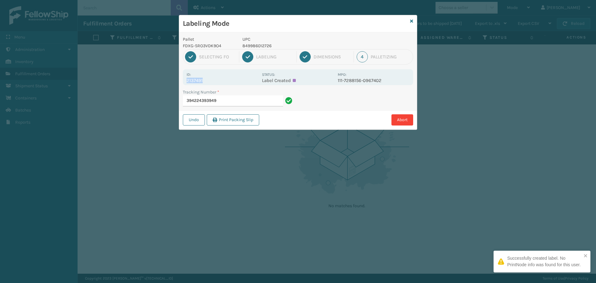
drag, startPoint x: 187, startPoint y: 80, endPoint x: 250, endPoint y: 80, distance: 63.3
click at [250, 80] on p "2137491" at bounding box center [222, 81] width 72 height 6
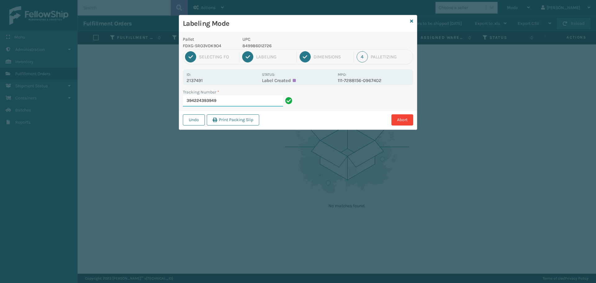
click at [244, 103] on input "394224393949" at bounding box center [233, 100] width 100 height 11
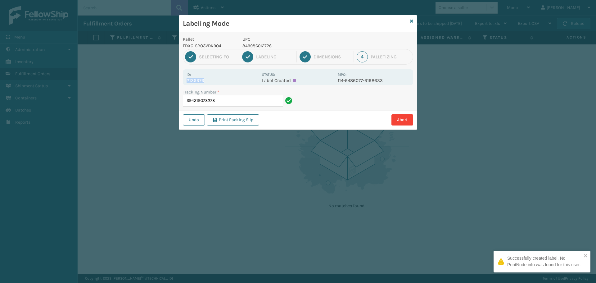
drag, startPoint x: 187, startPoint y: 81, endPoint x: 230, endPoint y: 83, distance: 42.6
click at [230, 83] on div "Id: 2136976 Status: Label Created MPO: 114-6486077-9198633" at bounding box center [298, 77] width 230 height 16
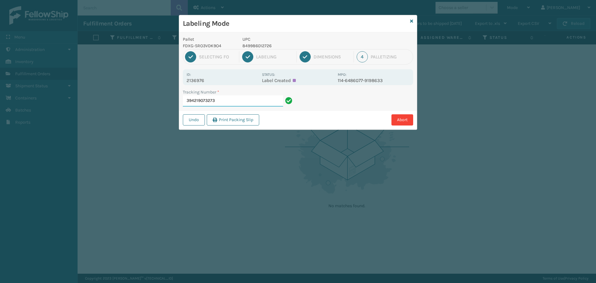
click at [235, 101] on input "394219073273" at bounding box center [233, 100] width 100 height 11
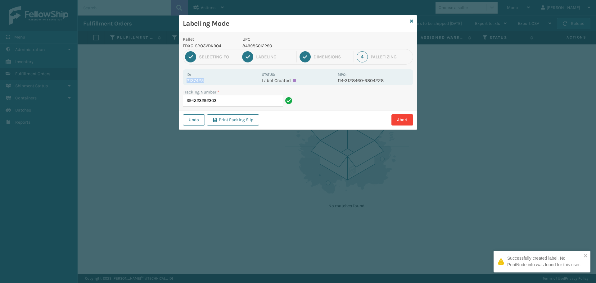
drag, startPoint x: 186, startPoint y: 80, endPoint x: 226, endPoint y: 79, distance: 40.3
click at [226, 79] on div "Id: 2137425 Status: Label Created MPO: 114-3128460-9804228" at bounding box center [298, 77] width 230 height 16
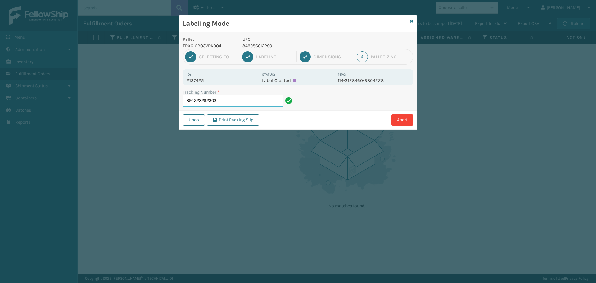
click at [245, 100] on input "394223292303" at bounding box center [233, 100] width 100 height 11
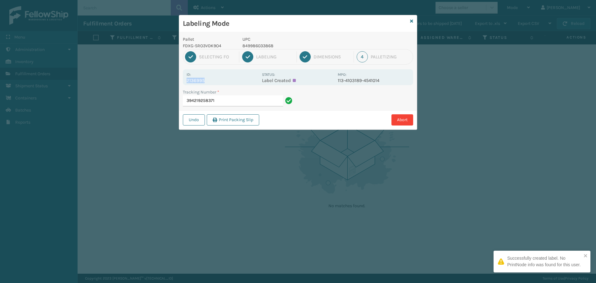
drag, startPoint x: 187, startPoint y: 78, endPoint x: 224, endPoint y: 82, distance: 36.5
click at [224, 82] on p "2136995" at bounding box center [222, 81] width 72 height 6
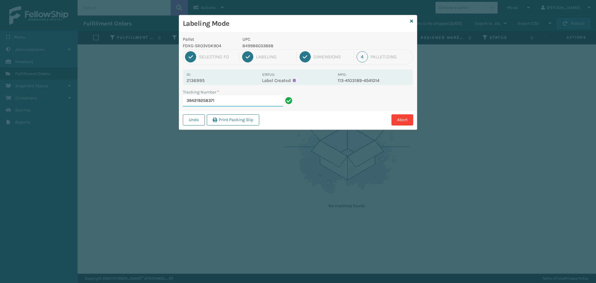
click at [246, 105] on input "394219258371" at bounding box center [233, 100] width 100 height 11
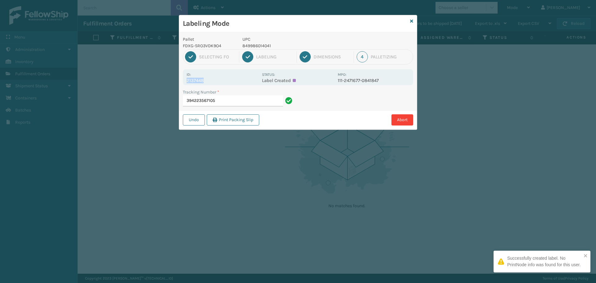
drag, startPoint x: 187, startPoint y: 81, endPoint x: 219, endPoint y: 83, distance: 31.7
click at [219, 83] on p "2137448" at bounding box center [222, 81] width 72 height 6
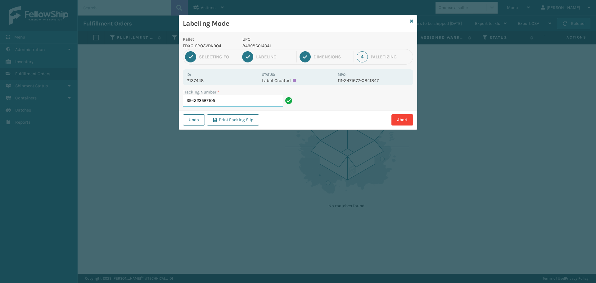
click at [237, 105] on input "394223567105" at bounding box center [233, 100] width 100 height 11
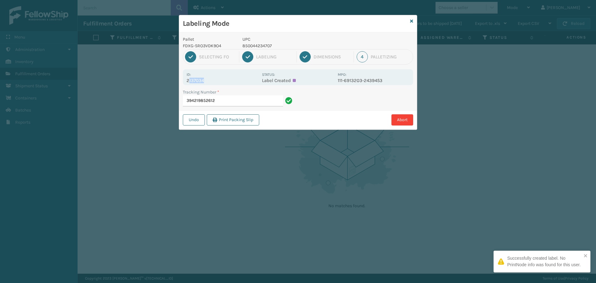
drag, startPoint x: 191, startPoint y: 78, endPoint x: 215, endPoint y: 78, distance: 24.2
click at [215, 78] on p "2137034" at bounding box center [222, 81] width 72 height 6
drag, startPoint x: 194, startPoint y: 78, endPoint x: 209, endPoint y: 78, distance: 14.9
click at [208, 78] on p "2137034" at bounding box center [222, 81] width 72 height 6
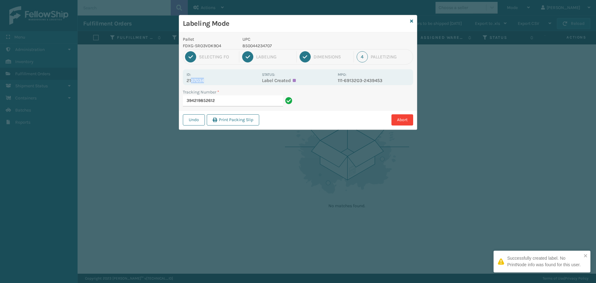
click at [209, 78] on p "2137034" at bounding box center [222, 81] width 72 height 6
click at [185, 82] on div "Id: 2137034 Status: Label Created MPO: 111-6913203-2439453" at bounding box center [298, 77] width 230 height 16
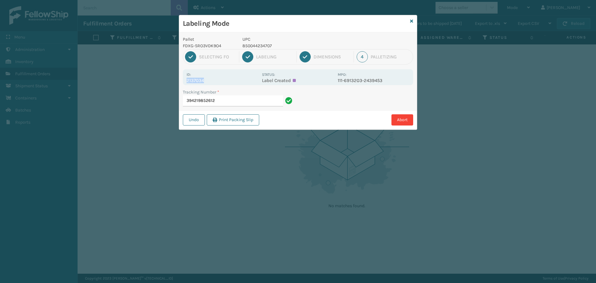
drag, startPoint x: 187, startPoint y: 80, endPoint x: 216, endPoint y: 80, distance: 29.2
click at [216, 80] on p "2137034" at bounding box center [222, 81] width 72 height 6
click at [227, 97] on input "394219852612" at bounding box center [233, 100] width 100 height 11
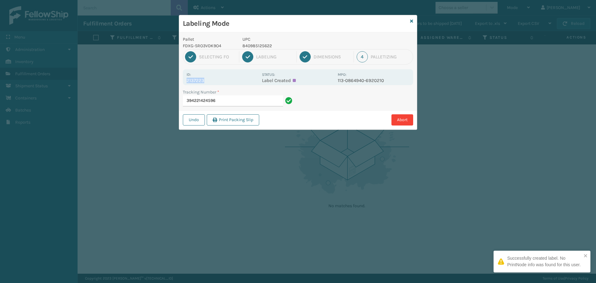
drag, startPoint x: 186, startPoint y: 79, endPoint x: 217, endPoint y: 84, distance: 30.8
click at [217, 84] on div "Id: 2137223 Status: Label Created MPO: 113-0864940-6920210" at bounding box center [298, 77] width 230 height 16
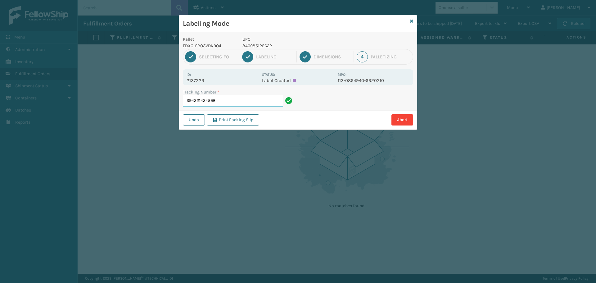
click at [226, 101] on input "394221424596" at bounding box center [233, 100] width 100 height 11
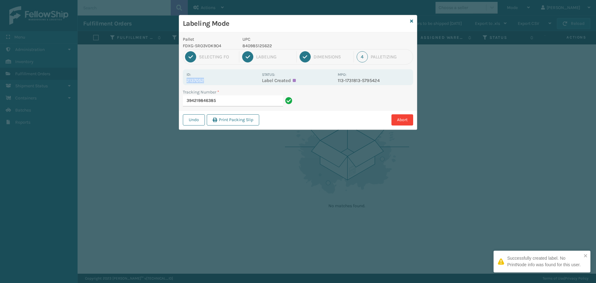
drag, startPoint x: 184, startPoint y: 79, endPoint x: 228, endPoint y: 81, distance: 43.5
click at [227, 82] on div "Id: 2137052 Status: Label Created MPO: 113-1731813-5795424" at bounding box center [298, 77] width 230 height 16
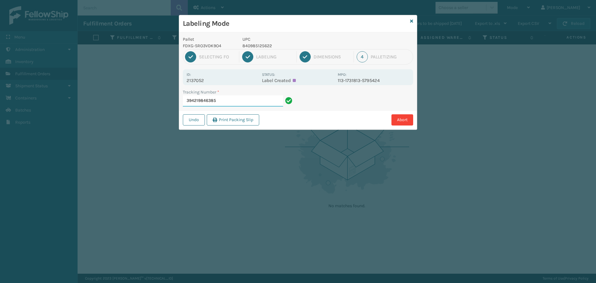
click at [245, 100] on input "394219846385" at bounding box center [233, 100] width 100 height 11
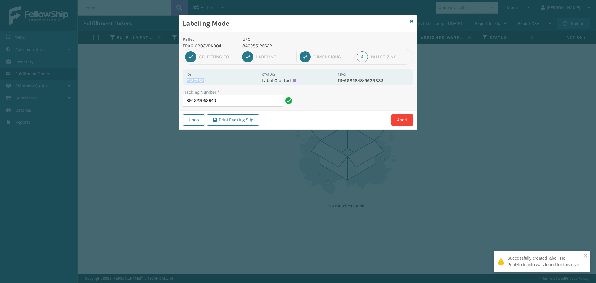
drag, startPoint x: 187, startPoint y: 80, endPoint x: 220, endPoint y: 80, distance: 32.9
click at [220, 80] on p "2137592" at bounding box center [222, 81] width 72 height 6
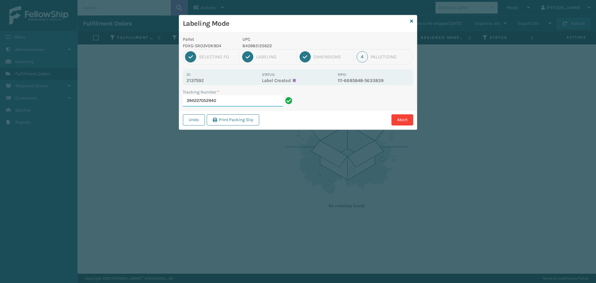
click at [234, 101] on input "394227052940" at bounding box center [233, 100] width 100 height 11
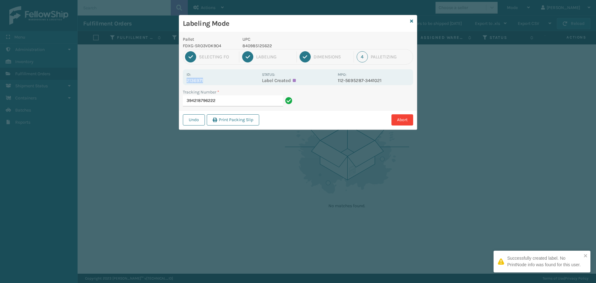
drag, startPoint x: 186, startPoint y: 78, endPoint x: 216, endPoint y: 78, distance: 30.1
click at [216, 78] on div "Id: 2136971 Status: Label Created MPO: 112-5695287-3441021" at bounding box center [298, 77] width 230 height 16
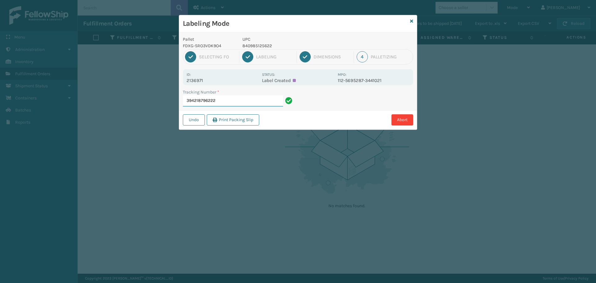
click at [223, 103] on input "394218796222" at bounding box center [233, 100] width 100 height 11
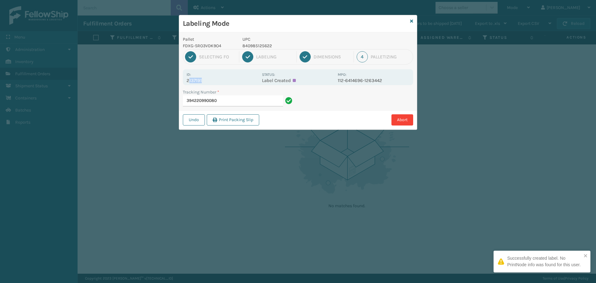
drag, startPoint x: 188, startPoint y: 81, endPoint x: 203, endPoint y: 82, distance: 14.6
click at [203, 82] on p "2137191" at bounding box center [222, 81] width 72 height 6
drag, startPoint x: 185, startPoint y: 82, endPoint x: 218, endPoint y: 83, distance: 32.6
click at [218, 83] on div "Id: 2137191 Status: Label Created MPO: 112-6414696-1263442" at bounding box center [298, 77] width 230 height 16
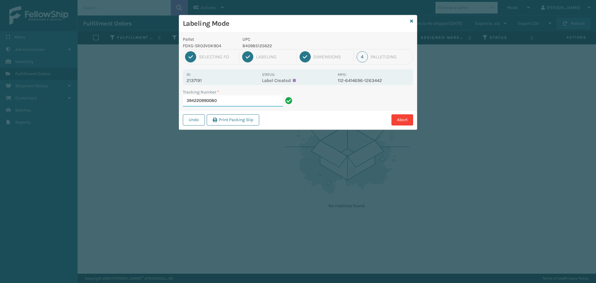
click at [229, 101] on input "394220990080" at bounding box center [233, 100] width 100 height 11
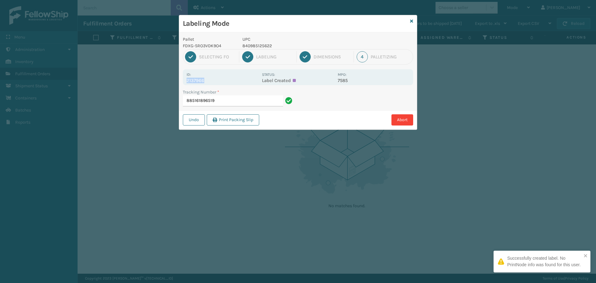
drag, startPoint x: 185, startPoint y: 80, endPoint x: 219, endPoint y: 81, distance: 33.5
click at [219, 81] on div "Id: 2137966 Status: Label Created MPO: 7585" at bounding box center [298, 77] width 230 height 16
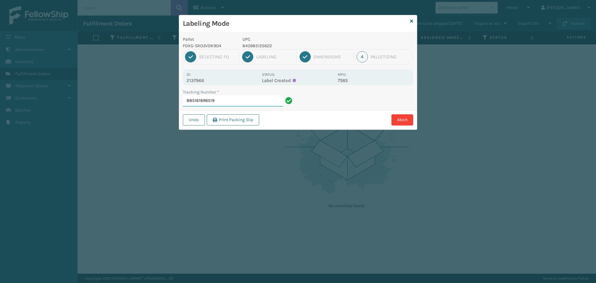
click at [234, 101] on input "885161896519" at bounding box center [233, 100] width 100 height 11
drag, startPoint x: 186, startPoint y: 82, endPoint x: 221, endPoint y: 82, distance: 34.7
click at [221, 82] on p "2136993" at bounding box center [222, 81] width 72 height 6
click at [230, 96] on input "394219261779" at bounding box center [233, 100] width 100 height 11
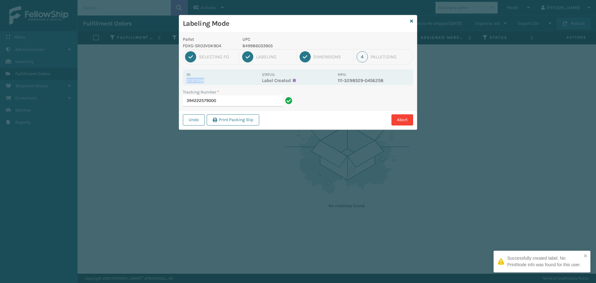
drag, startPoint x: 188, startPoint y: 79, endPoint x: 217, endPoint y: 83, distance: 29.4
click at [217, 83] on div "Id: 2137358 Status: Label Created MPO: 111-3298529-0456258" at bounding box center [298, 77] width 230 height 16
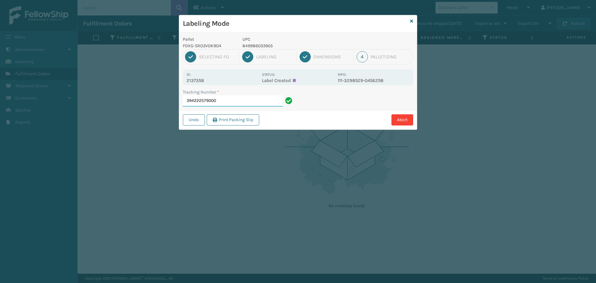
click at [223, 97] on input "394222579000" at bounding box center [233, 100] width 100 height 11
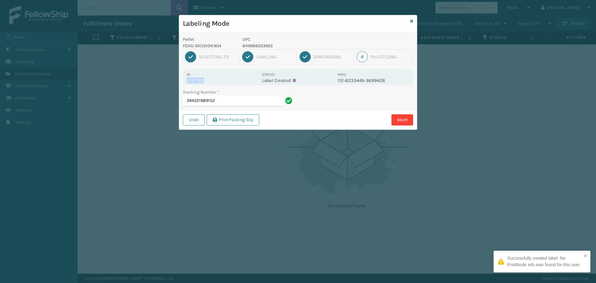
drag, startPoint x: 192, startPoint y: 82, endPoint x: 219, endPoint y: 80, distance: 26.7
click at [219, 80] on div "Id: 2137302 Status: Label Created MPO: 112-6233449-3699428" at bounding box center [298, 77] width 230 height 16
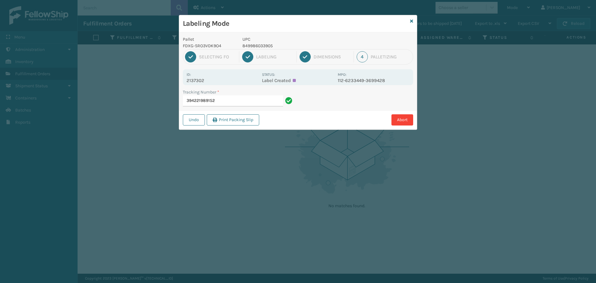
click at [225, 95] on div "Tracking Number *" at bounding box center [238, 92] width 111 height 7
click at [225, 103] on input "394221989152" at bounding box center [233, 100] width 100 height 11
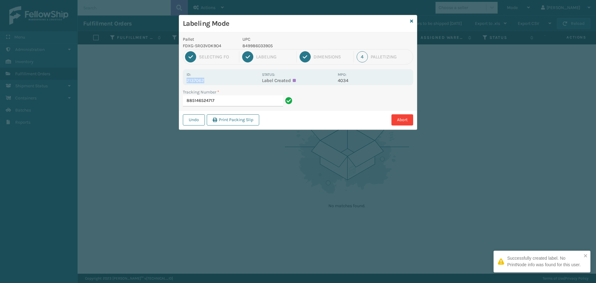
drag, startPoint x: 186, startPoint y: 81, endPoint x: 222, endPoint y: 82, distance: 36.0
click at [222, 82] on div "Id: 2137062 Status: Label Created MPO: 4034" at bounding box center [298, 77] width 230 height 16
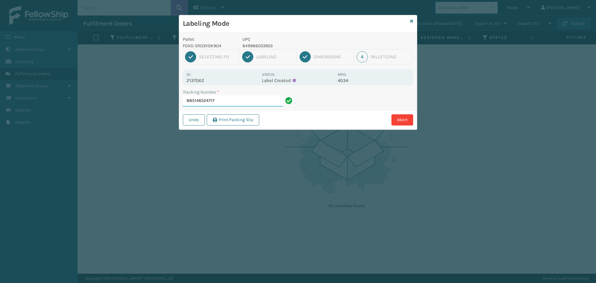
click at [243, 102] on input "885146524717" at bounding box center [233, 100] width 100 height 11
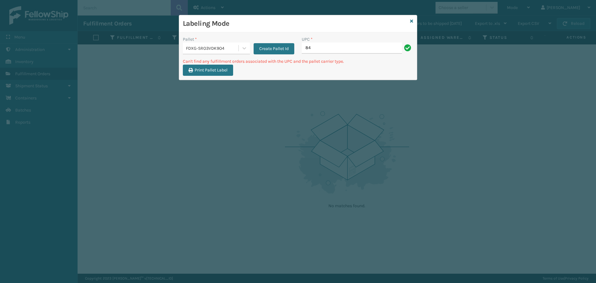
type input "8"
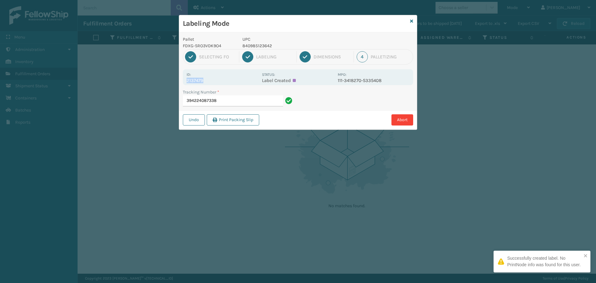
drag, startPoint x: 185, startPoint y: 82, endPoint x: 228, endPoint y: 78, distance: 43.0
click at [228, 78] on div "Id: 2137479 Status: Label Created MPO: 111-3418270-5335408" at bounding box center [298, 77] width 230 height 16
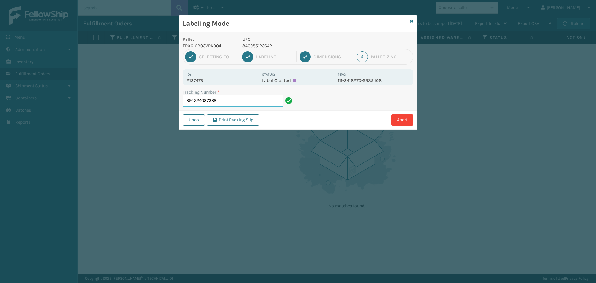
click at [247, 100] on input "394224087338" at bounding box center [233, 100] width 100 height 11
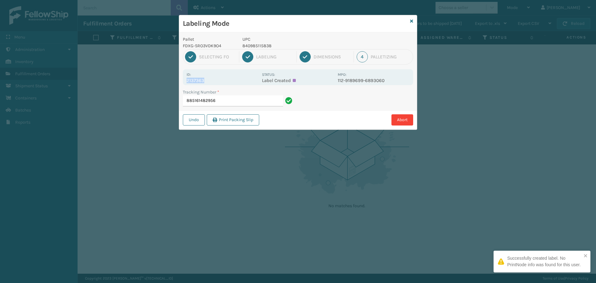
drag, startPoint x: 187, startPoint y: 80, endPoint x: 215, endPoint y: 80, distance: 28.5
click at [215, 80] on p "2137363" at bounding box center [222, 81] width 72 height 6
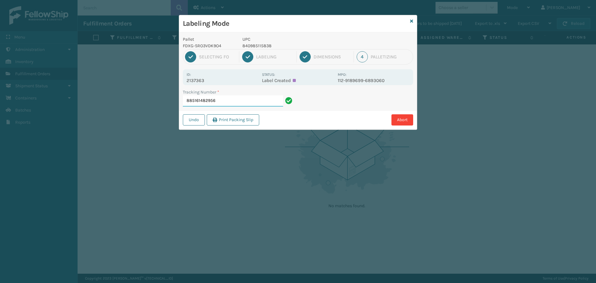
click at [228, 99] on input "885161482956" at bounding box center [233, 100] width 100 height 11
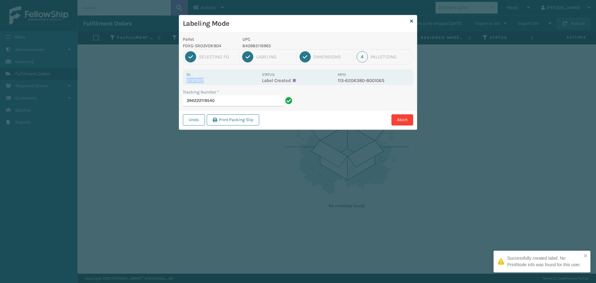
drag, startPoint x: 186, startPoint y: 80, endPoint x: 226, endPoint y: 78, distance: 39.4
click at [226, 78] on div "Id: 2137307 Status: Label Created MPO: 113-6206380-8001065" at bounding box center [298, 77] width 230 height 16
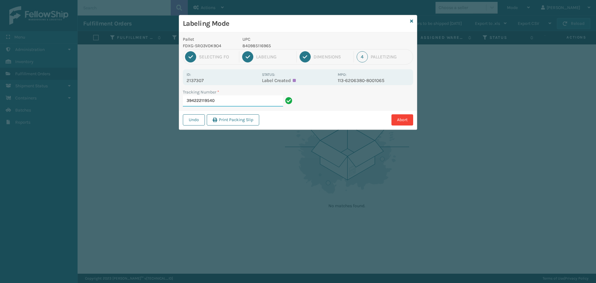
click at [235, 101] on input "394222119540" at bounding box center [233, 100] width 100 height 11
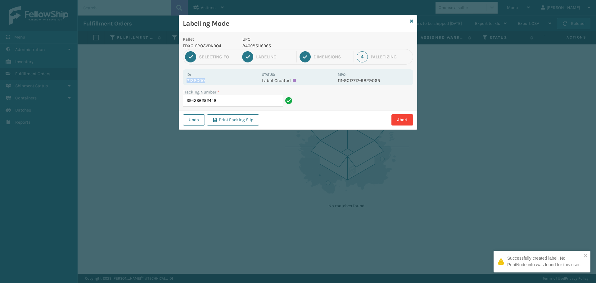
drag, startPoint x: 187, startPoint y: 80, endPoint x: 226, endPoint y: 77, distance: 38.6
click at [225, 78] on p "2138000" at bounding box center [222, 81] width 72 height 6
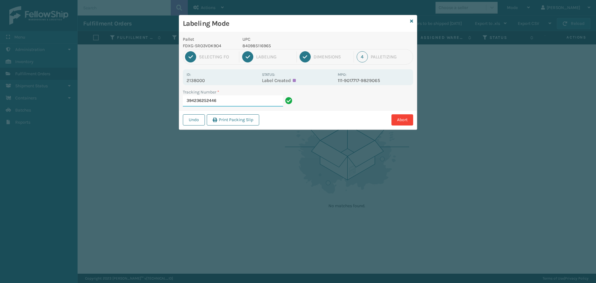
click at [253, 104] on input "394236252446" at bounding box center [233, 100] width 100 height 11
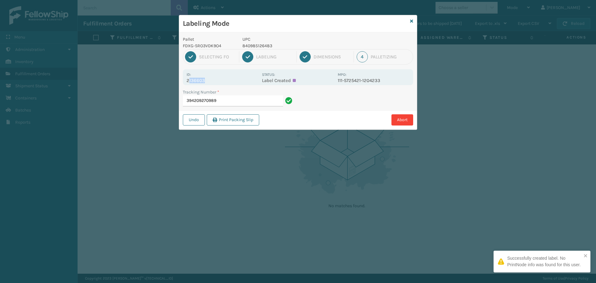
drag, startPoint x: 191, startPoint y: 81, endPoint x: 226, endPoint y: 83, distance: 35.4
click at [226, 83] on div "Id: 2136603 Status: Label Created MPO: 111-5725421-1204233" at bounding box center [298, 77] width 230 height 16
click at [210, 83] on div "Id: 2136603 Status: Label Created MPO: 111-5725421-1204233" at bounding box center [298, 77] width 230 height 16
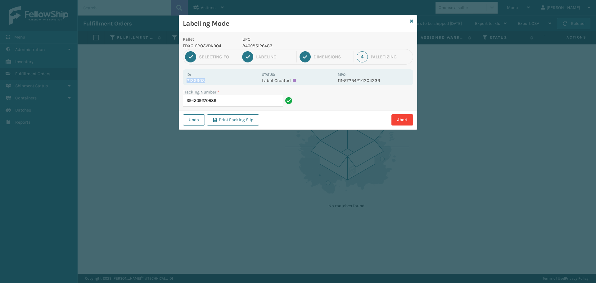
drag, startPoint x: 184, startPoint y: 81, endPoint x: 224, endPoint y: 79, distance: 39.5
click at [224, 79] on div "Id: 2136603 Status: Label Created MPO: 111-5725421-1204233" at bounding box center [298, 77] width 230 height 16
click at [264, 102] on input "394209270989" at bounding box center [233, 100] width 100 height 11
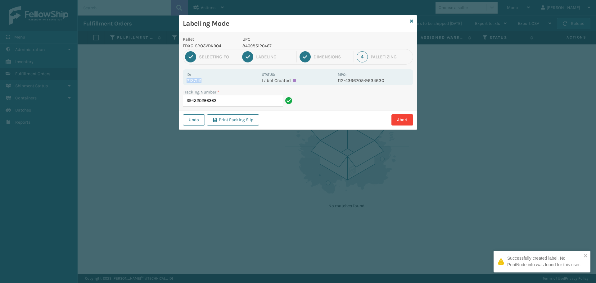
drag, startPoint x: 185, startPoint y: 78, endPoint x: 217, endPoint y: 78, distance: 31.6
click at [217, 78] on div "Id: 2137141 Status: Label Created MPO: 112-4366705-9634630" at bounding box center [298, 77] width 230 height 16
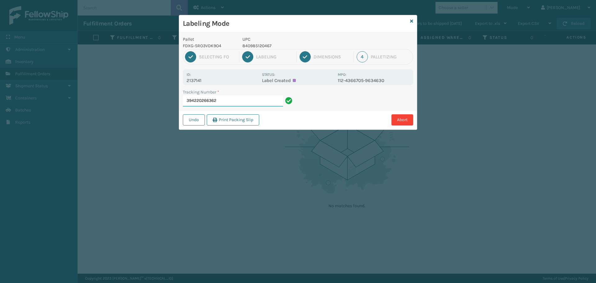
click at [232, 97] on input "394220266362" at bounding box center [233, 100] width 100 height 11
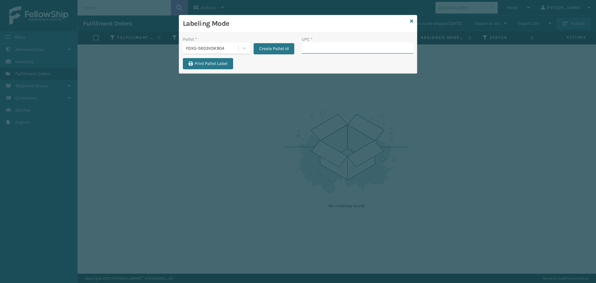
click at [330, 51] on input "UPC *" at bounding box center [357, 47] width 111 height 11
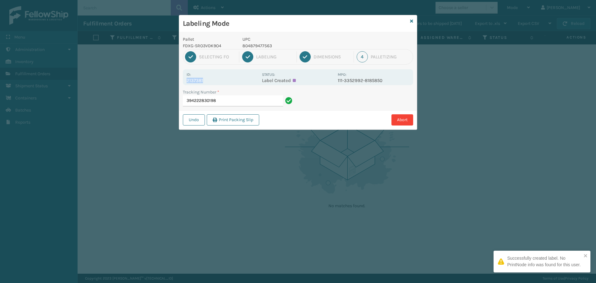
drag, startPoint x: 186, startPoint y: 81, endPoint x: 235, endPoint y: 79, distance: 49.4
click at [235, 79] on div "Id: 2137381 Status: Label Created MPO: 111-3352992-8185850" at bounding box center [298, 77] width 230 height 16
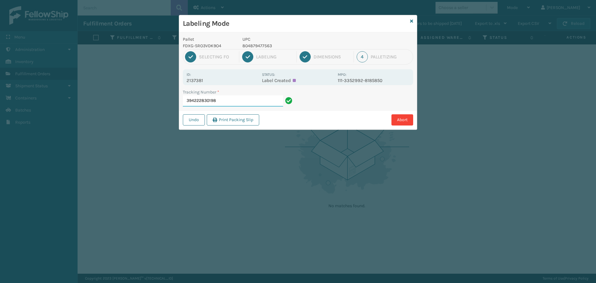
click at [241, 100] on input "394222830198" at bounding box center [233, 100] width 100 height 11
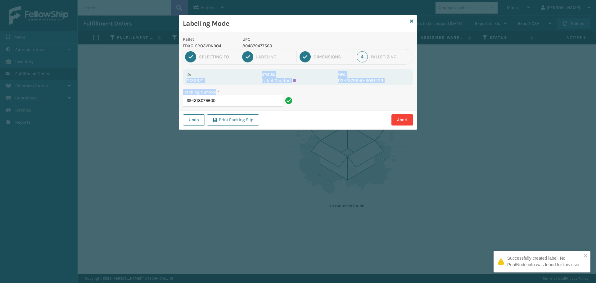
drag, startPoint x: 187, startPoint y: 80, endPoint x: 218, endPoint y: 85, distance: 31.7
click at [217, 85] on div "Pallet FDXG-SRO3VDK9O4 UPC 804879477563 1 Selecting FO 2 Labeling 3 Dimensions …" at bounding box center [298, 80] width 238 height 97
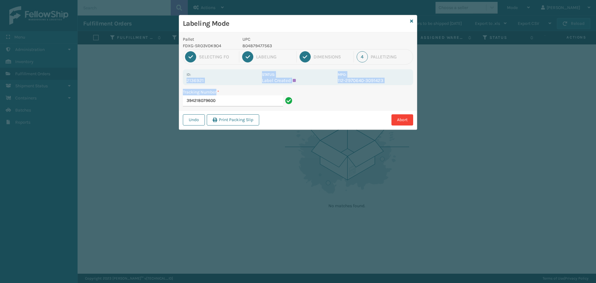
click at [220, 82] on p "2136921" at bounding box center [222, 81] width 72 height 6
drag, startPoint x: 186, startPoint y: 80, endPoint x: 209, endPoint y: 79, distance: 23.3
click at [209, 79] on div "Id: 2136921 Status: Label Created MPO: 112-2970640-3091423" at bounding box center [298, 77] width 230 height 16
click at [221, 103] on input "394218079600" at bounding box center [233, 100] width 100 height 11
drag, startPoint x: 186, startPoint y: 80, endPoint x: 223, endPoint y: 80, distance: 37.5
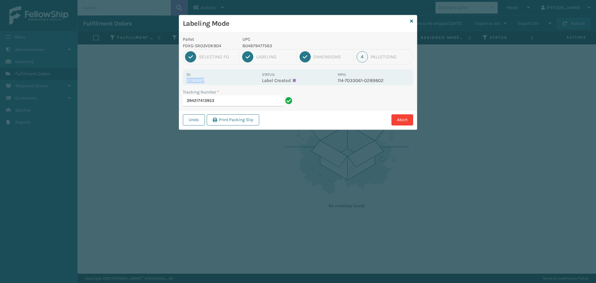
click at [223, 80] on div "Id: 2136897 Status: Label Created MPO: 114-7033061-0289802" at bounding box center [298, 77] width 230 height 16
click at [232, 101] on input "394217413953" at bounding box center [233, 100] width 100 height 11
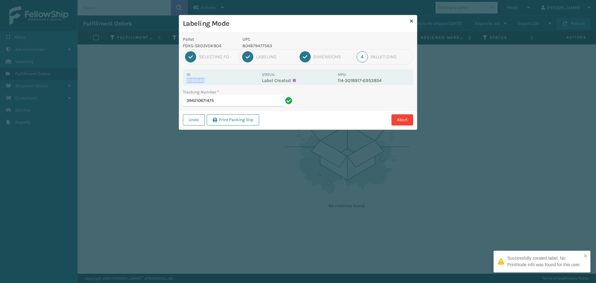
drag, startPoint x: 187, startPoint y: 81, endPoint x: 215, endPoint y: 82, distance: 27.9
click at [215, 82] on p "2136643" at bounding box center [222, 81] width 72 height 6
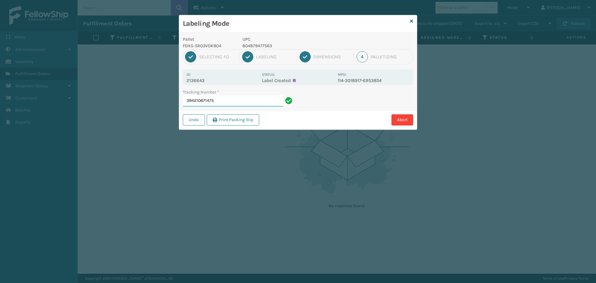
click at [229, 97] on input "394210671475" at bounding box center [233, 100] width 100 height 11
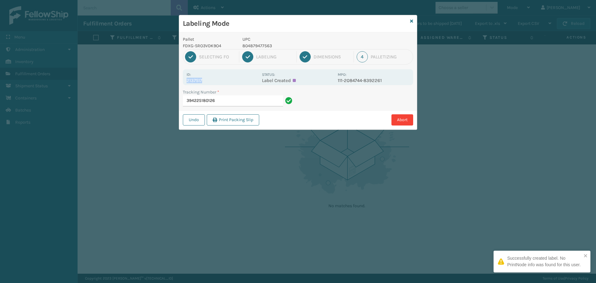
drag, startPoint x: 185, startPoint y: 80, endPoint x: 218, endPoint y: 80, distance: 33.8
click at [218, 80] on div "Id: 2137517 Status: Label Created MPO: 111-2084744-8392261" at bounding box center [298, 77] width 230 height 16
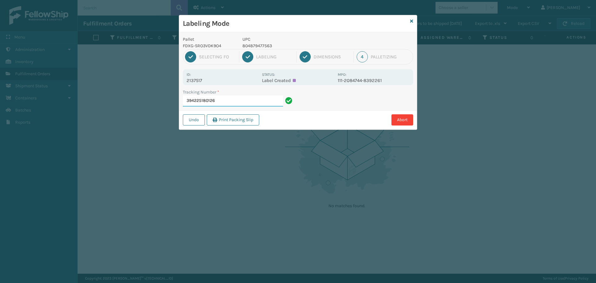
click at [236, 102] on input "394225180126" at bounding box center [233, 100] width 100 height 11
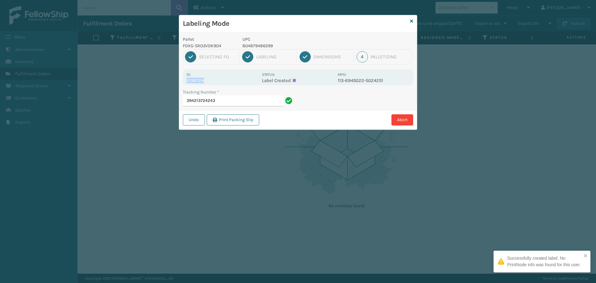
drag, startPoint x: 187, startPoint y: 79, endPoint x: 235, endPoint y: 79, distance: 48.4
click at [235, 79] on p "2136724" at bounding box center [222, 81] width 72 height 6
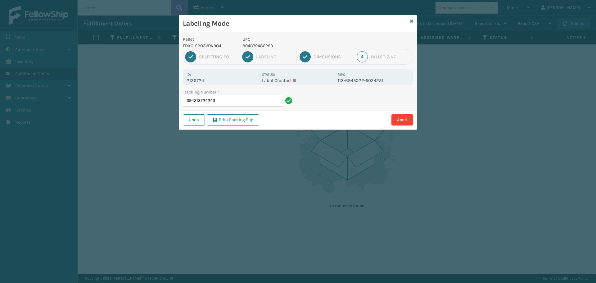
click at [241, 108] on div "Tracking Number * 394213724243" at bounding box center [238, 99] width 119 height 21
click at [243, 104] on input "394213724243" at bounding box center [233, 100] width 100 height 11
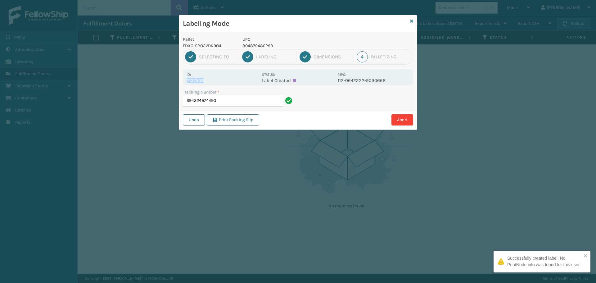
drag, startPoint x: 186, startPoint y: 81, endPoint x: 214, endPoint y: 78, distance: 28.0
click at [214, 78] on div "Id: 2137508 Status: Label Created MPO: 112-0642222-9030668" at bounding box center [298, 77] width 230 height 16
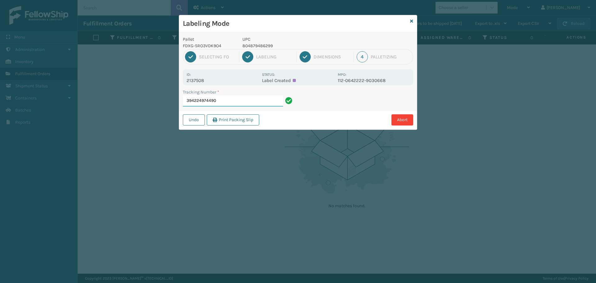
click at [251, 100] on input "394224974490" at bounding box center [233, 100] width 100 height 11
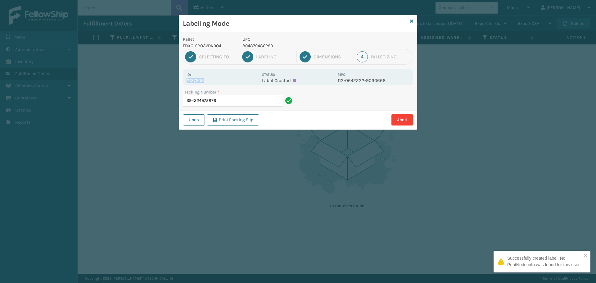
drag, startPoint x: 186, startPoint y: 79, endPoint x: 220, endPoint y: 80, distance: 34.7
click at [220, 80] on div "Id: 2137506 Status: Label Created MPO: 112-0642222-9030668" at bounding box center [298, 77] width 230 height 16
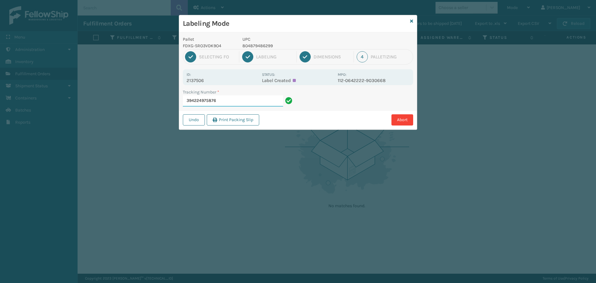
click at [227, 98] on input "394224975876" at bounding box center [233, 100] width 100 height 11
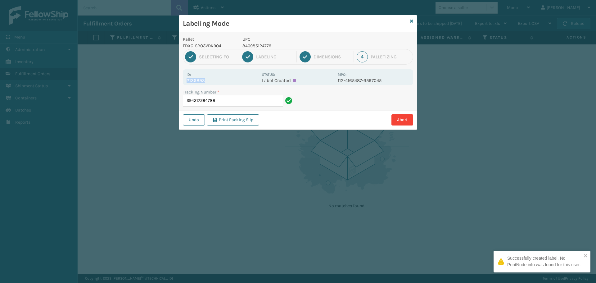
drag, startPoint x: 188, startPoint y: 82, endPoint x: 216, endPoint y: 83, distance: 28.2
click at [216, 83] on p "2136893" at bounding box center [222, 81] width 72 height 6
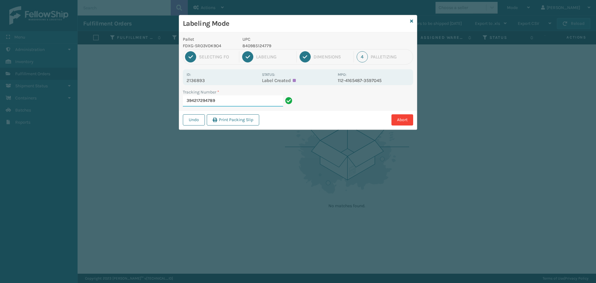
click at [225, 99] on input "394217294789" at bounding box center [233, 100] width 100 height 11
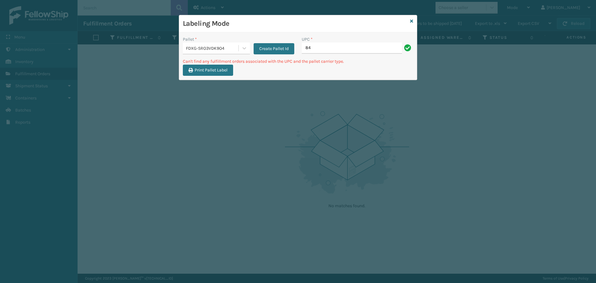
type input "8"
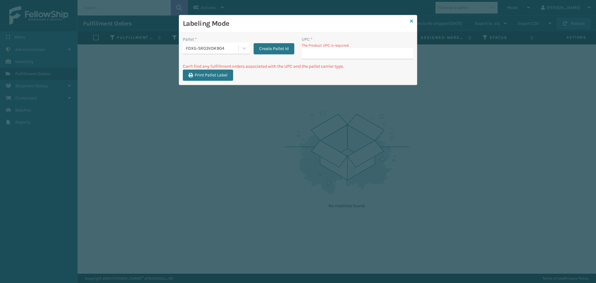
click at [411, 20] on icon at bounding box center [411, 21] width 3 height 4
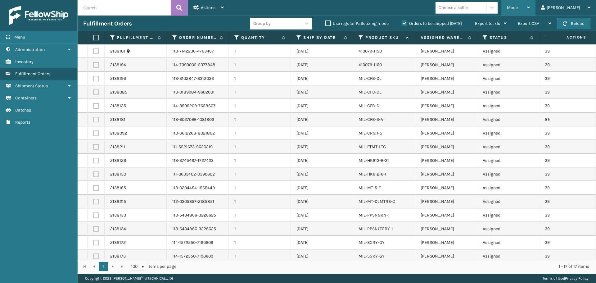
click at [517, 8] on span "Mode" at bounding box center [512, 7] width 11 height 5
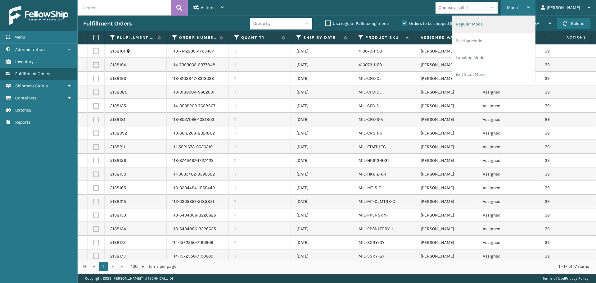
click at [516, 28] on li "Regular Mode" at bounding box center [493, 24] width 83 height 17
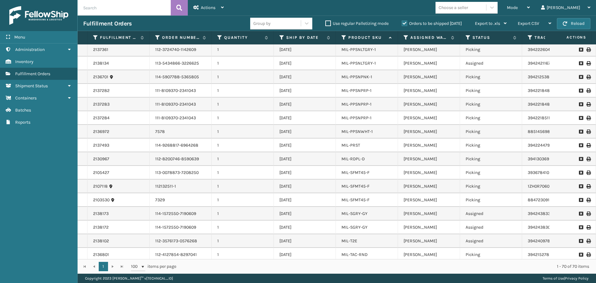
scroll to position [746, 0]
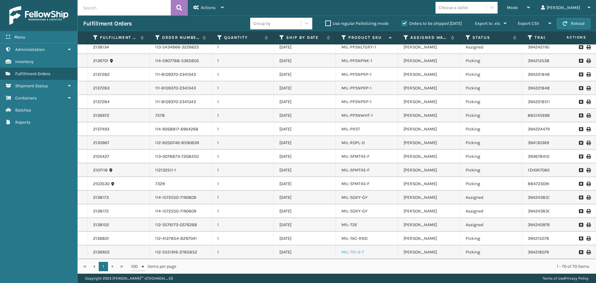
click at [352, 249] on link "MIL-TRI-6-T" at bounding box center [352, 251] width 23 height 5
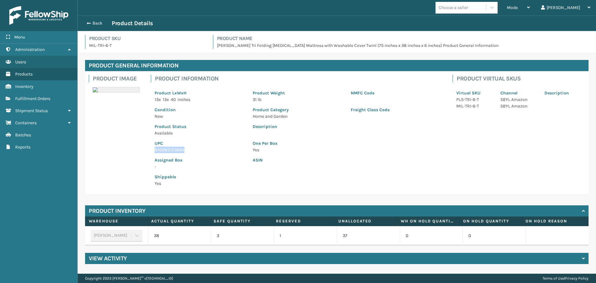
drag, startPoint x: 152, startPoint y: 150, endPoint x: 192, endPoint y: 147, distance: 40.7
click at [192, 147] on div "UPC 840985123864" at bounding box center [200, 144] width 98 height 17
click at [97, 24] on button "Back" at bounding box center [97, 23] width 29 height 6
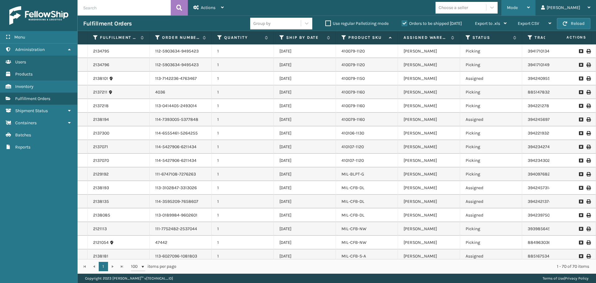
click at [517, 9] on span "Mode" at bounding box center [512, 7] width 11 height 5
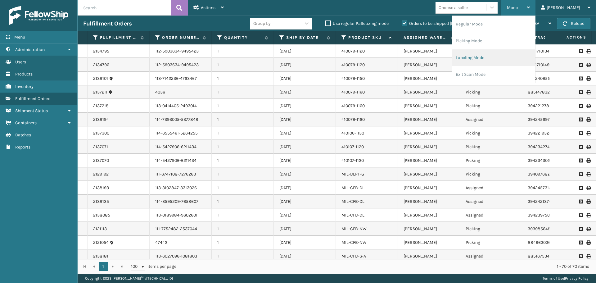
click at [498, 61] on li "Labeling Mode" at bounding box center [493, 57] width 83 height 17
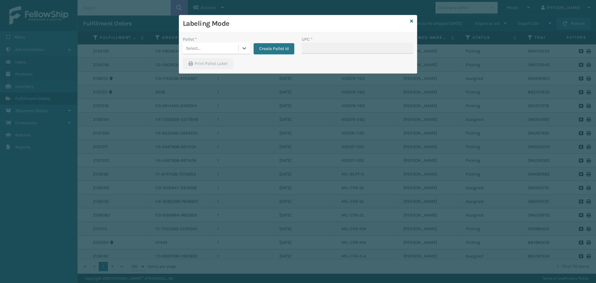
click at [210, 45] on div "Select..." at bounding box center [211, 48] width 56 height 10
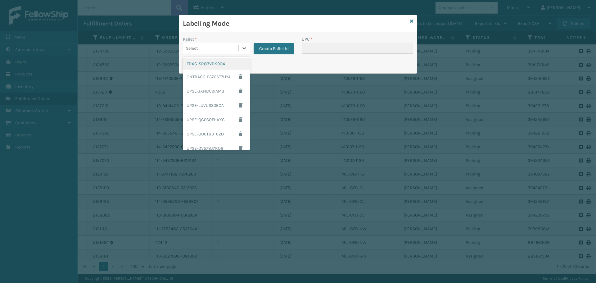
click at [212, 62] on div "FDXG-SRO3VDK9O4" at bounding box center [216, 63] width 67 height 11
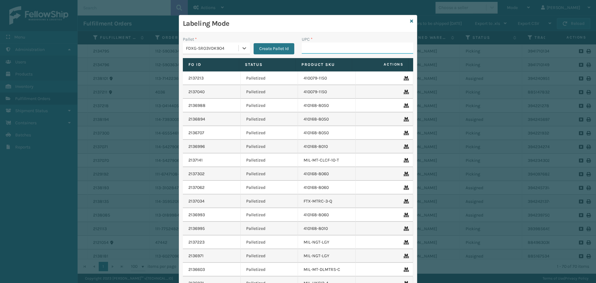
click at [334, 48] on input "UPC *" at bounding box center [357, 47] width 111 height 11
paste input "840985123864"
type input "840985123864"
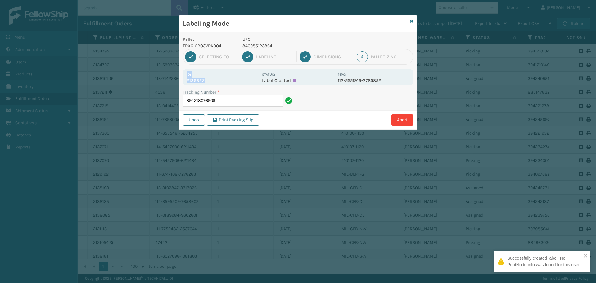
drag, startPoint x: 188, startPoint y: 77, endPoint x: 217, endPoint y: 82, distance: 29.9
click at [217, 82] on div "Id: 2136922" at bounding box center [222, 77] width 72 height 12
click at [217, 82] on p "2136922" at bounding box center [222, 81] width 72 height 6
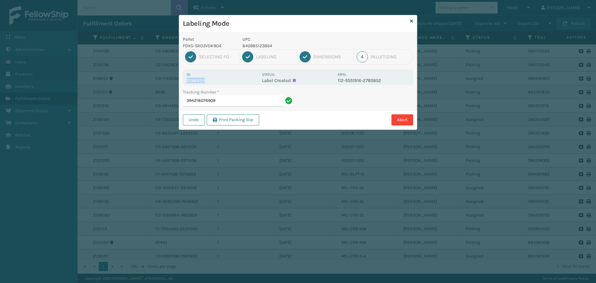
drag, startPoint x: 187, startPoint y: 80, endPoint x: 211, endPoint y: 83, distance: 24.7
click at [211, 83] on p "2136922" at bounding box center [222, 81] width 72 height 6
click at [230, 105] on input "394218076909" at bounding box center [233, 100] width 100 height 11
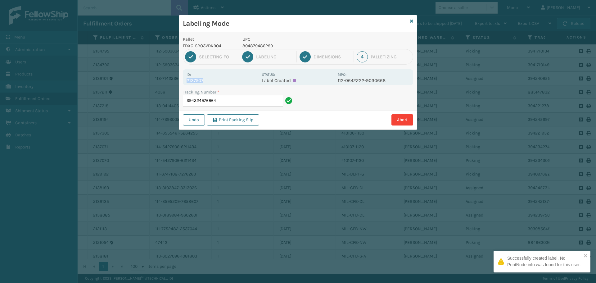
drag, startPoint x: 188, startPoint y: 79, endPoint x: 214, endPoint y: 84, distance: 26.4
click at [214, 84] on div "Id: 2137507 Status: Label Created MPO: 112-0642222-9030668" at bounding box center [298, 77] width 230 height 16
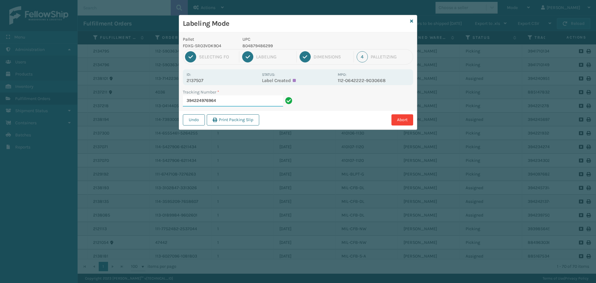
click at [229, 98] on input "394224976964" at bounding box center [233, 100] width 100 height 11
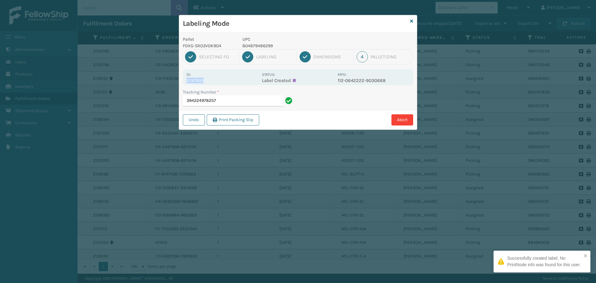
drag, startPoint x: 185, startPoint y: 81, endPoint x: 226, endPoint y: 84, distance: 41.4
click at [226, 84] on div "Id: 2137505 Status: Label Created MPO: 112-0642222-9030668" at bounding box center [298, 77] width 230 height 16
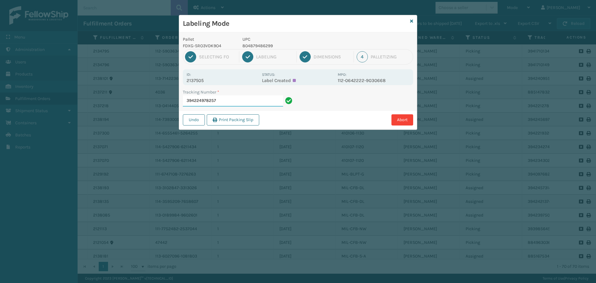
click at [239, 98] on input "394224978257" at bounding box center [233, 100] width 100 height 11
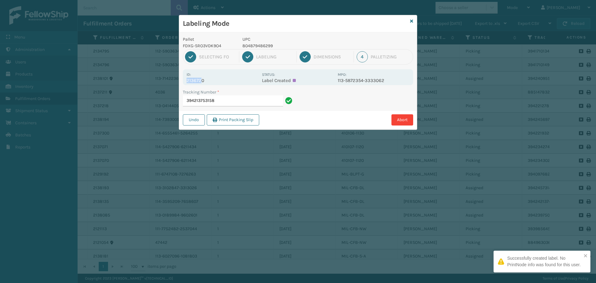
drag, startPoint x: 188, startPoint y: 81, endPoint x: 201, endPoint y: 81, distance: 13.6
click at [201, 81] on p "2136720" at bounding box center [222, 81] width 72 height 6
click at [218, 81] on p "2136720" at bounding box center [222, 81] width 72 height 6
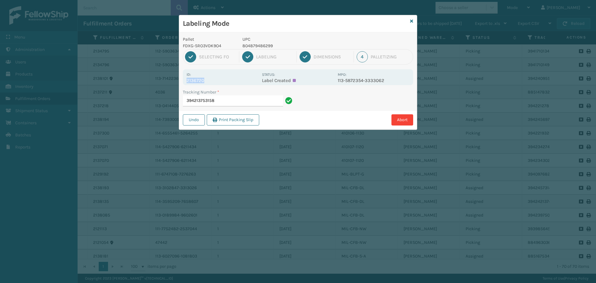
drag, startPoint x: 187, startPoint y: 80, endPoint x: 208, endPoint y: 82, distance: 20.9
click at [208, 82] on p "2136720" at bounding box center [222, 81] width 72 height 6
click at [244, 101] on input "394213753158" at bounding box center [233, 100] width 100 height 11
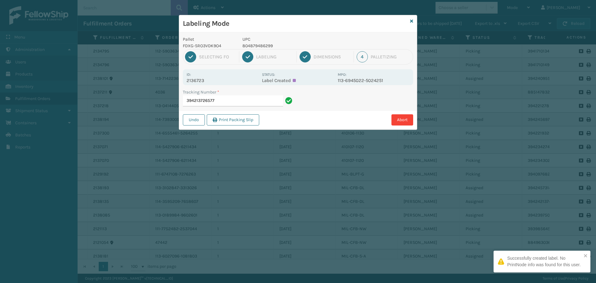
click at [188, 75] on label "Id:" at bounding box center [188, 74] width 4 height 4
drag, startPoint x: 187, startPoint y: 81, endPoint x: 224, endPoint y: 79, distance: 37.3
click at [224, 79] on p "2136723" at bounding box center [222, 81] width 72 height 6
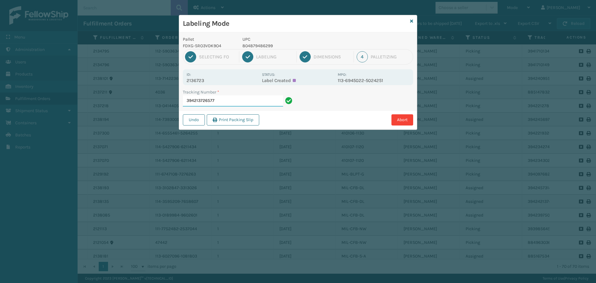
click at [231, 96] on input "394213726577" at bounding box center [233, 100] width 100 height 11
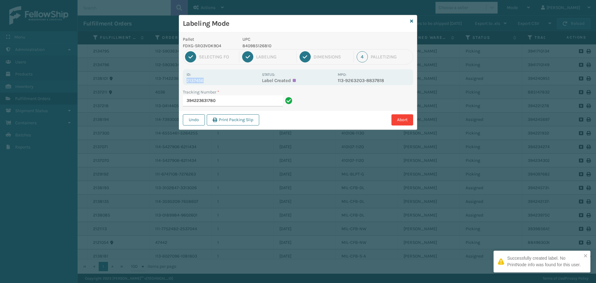
drag, startPoint x: 188, startPoint y: 80, endPoint x: 221, endPoint y: 78, distance: 33.3
click at [221, 78] on p "2137456" at bounding box center [222, 81] width 72 height 6
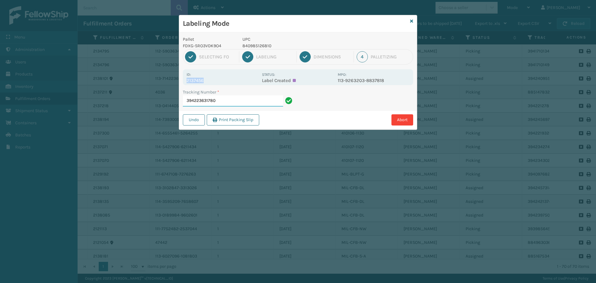
click at [253, 105] on input "394223631780" at bounding box center [233, 100] width 100 height 11
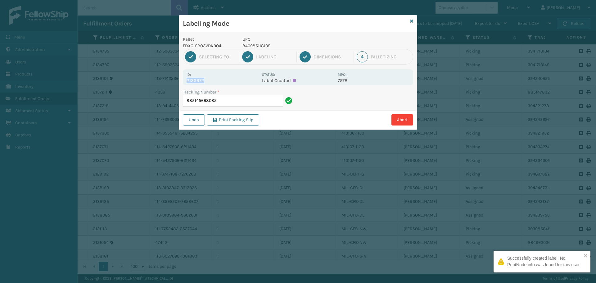
drag, startPoint x: 186, startPoint y: 80, endPoint x: 225, endPoint y: 80, distance: 38.5
click at [225, 80] on p "2136972" at bounding box center [222, 81] width 72 height 6
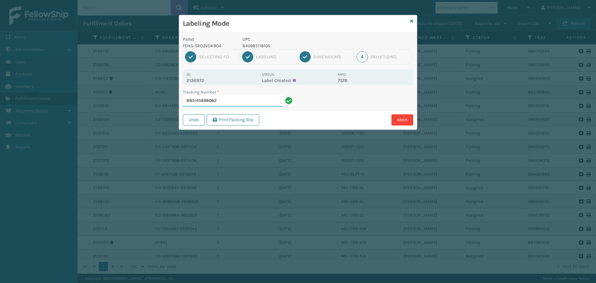
click at [252, 103] on input "885145698082" at bounding box center [233, 100] width 100 height 11
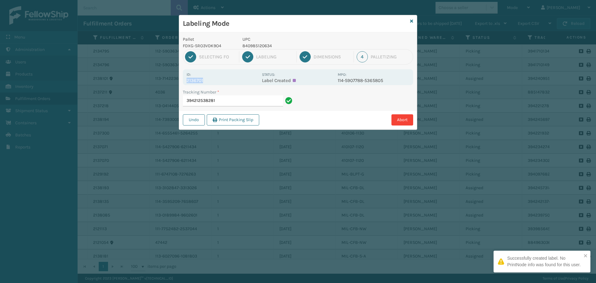
drag, startPoint x: 186, startPoint y: 81, endPoint x: 222, endPoint y: 81, distance: 36.6
click at [222, 81] on div "Id: 2136701 Status: Label Created MPO: 114-5907788-5365805" at bounding box center [298, 77] width 230 height 16
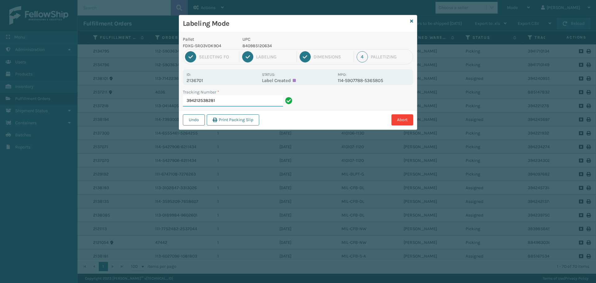
click at [254, 98] on input "394212538281" at bounding box center [233, 100] width 100 height 11
drag, startPoint x: 186, startPoint y: 80, endPoint x: 232, endPoint y: 85, distance: 46.1
click at [232, 85] on div "Id: 2137361 Status: Label Created MPO: 112-3724740-1142609" at bounding box center [298, 77] width 230 height 16
click at [235, 97] on input "394222604585" at bounding box center [233, 100] width 100 height 11
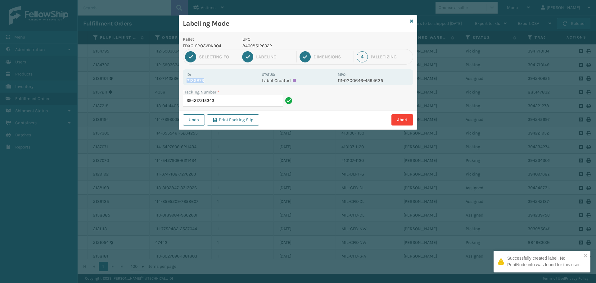
drag, startPoint x: 186, startPoint y: 81, endPoint x: 221, endPoint y: 81, distance: 35.4
click at [221, 81] on div "Id: 2136879 Status: Label Created MPO: 111-0200646-4594635" at bounding box center [298, 77] width 230 height 16
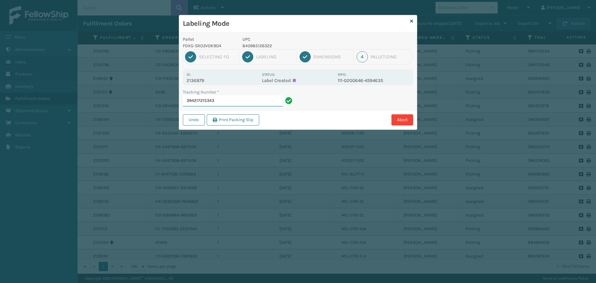
click at [245, 101] on input "394217215343" at bounding box center [233, 100] width 100 height 11
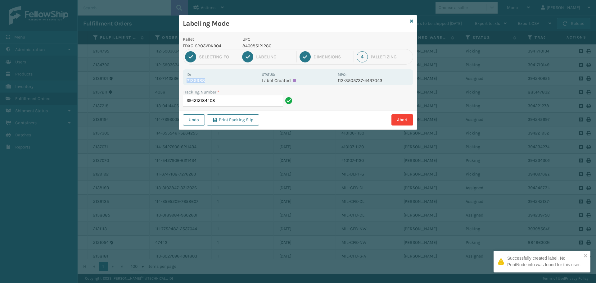
drag, startPoint x: 185, startPoint y: 79, endPoint x: 209, endPoint y: 80, distance: 23.6
click at [209, 80] on div "Id: 2136688 Status: Label Created MPO: 113-3505737-4437043" at bounding box center [298, 77] width 230 height 16
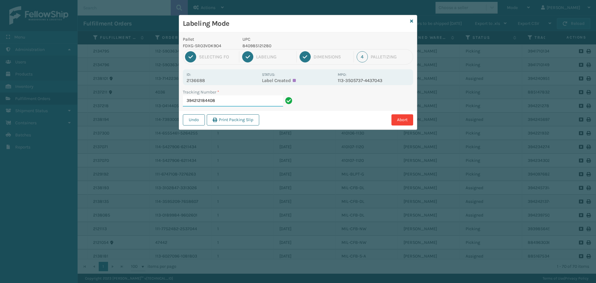
click at [231, 102] on input "394212184408" at bounding box center [233, 100] width 100 height 11
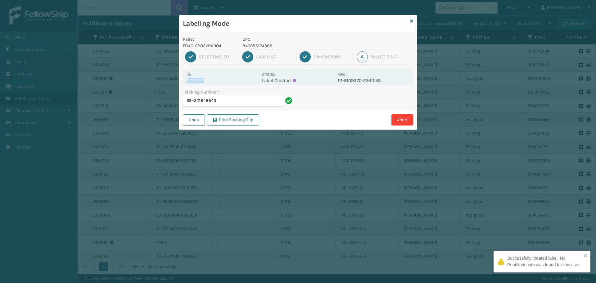
drag, startPoint x: 185, startPoint y: 81, endPoint x: 231, endPoint y: 84, distance: 45.7
click at [231, 84] on div "Id: 2137282 Status: Label Created MPO: 111-8109370-2341043" at bounding box center [298, 77] width 230 height 16
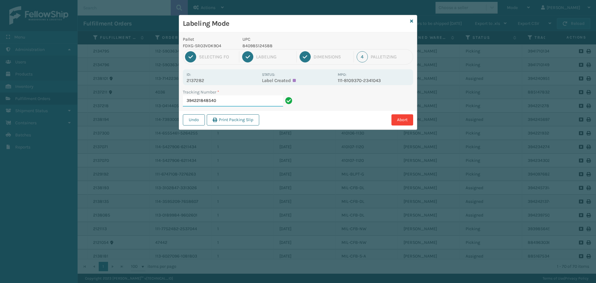
click at [245, 104] on input "394221848540" at bounding box center [233, 100] width 100 height 11
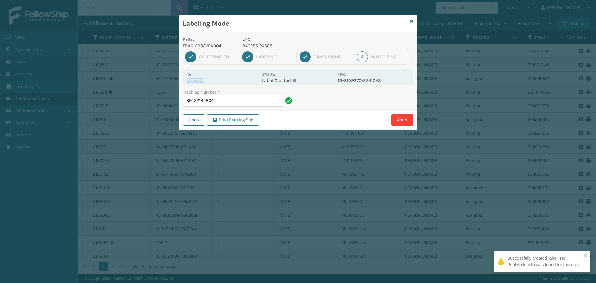
drag, startPoint x: 187, startPoint y: 81, endPoint x: 217, endPoint y: 83, distance: 30.2
click at [217, 83] on p "2137283" at bounding box center [222, 81] width 72 height 6
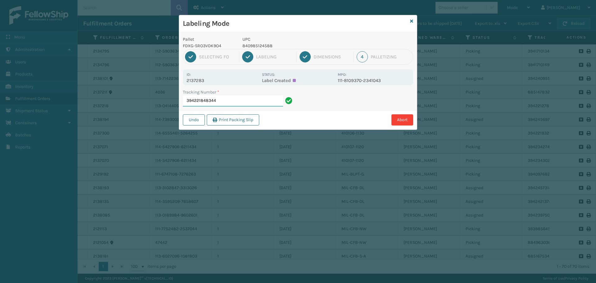
click at [230, 98] on input "394221848344" at bounding box center [233, 100] width 100 height 11
drag, startPoint x: 186, startPoint y: 79, endPoint x: 233, endPoint y: 84, distance: 47.4
click at [233, 84] on div "Id: 2137284 Status: Label Created MPO: 111-8109370-2341043" at bounding box center [298, 77] width 230 height 16
click at [240, 100] on input "394221851134" at bounding box center [233, 100] width 100 height 11
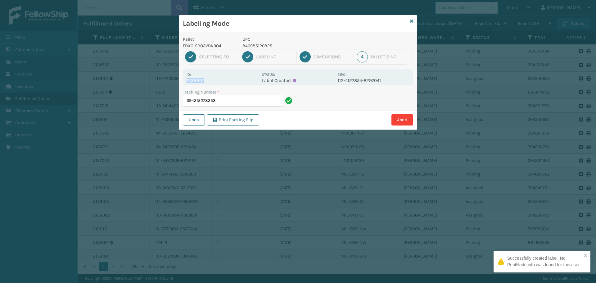
drag, startPoint x: 186, startPoint y: 80, endPoint x: 219, endPoint y: 80, distance: 33.2
click at [218, 80] on div "Id: 2136801 Status: Label Created MPO: 112-4127854-8297041" at bounding box center [298, 77] width 230 height 16
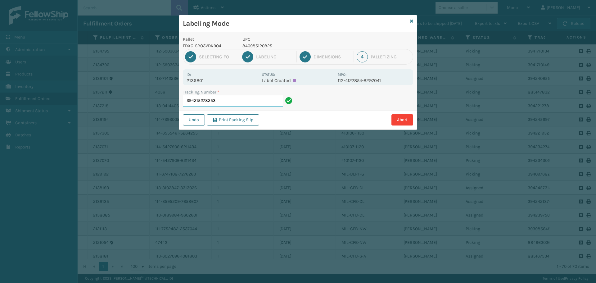
click at [230, 101] on input "394215278253" at bounding box center [233, 100] width 100 height 11
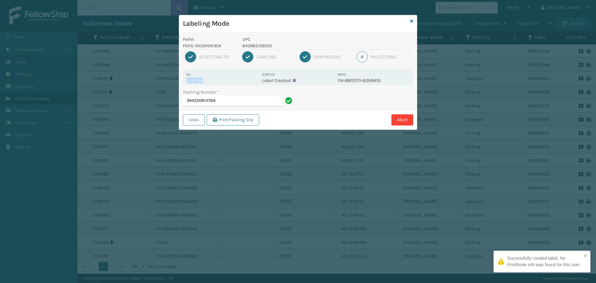
drag, startPoint x: 187, startPoint y: 81, endPoint x: 216, endPoint y: 82, distance: 29.5
click at [216, 82] on p "2137166" at bounding box center [222, 81] width 72 height 6
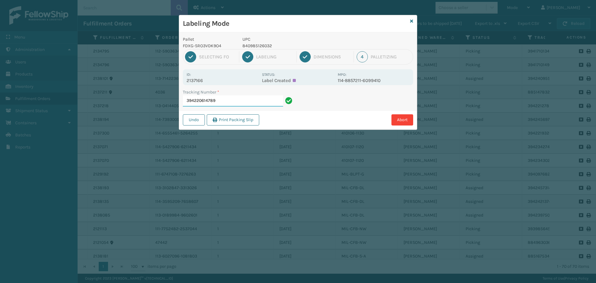
click at [235, 96] on input "394220614789" at bounding box center [233, 100] width 100 height 11
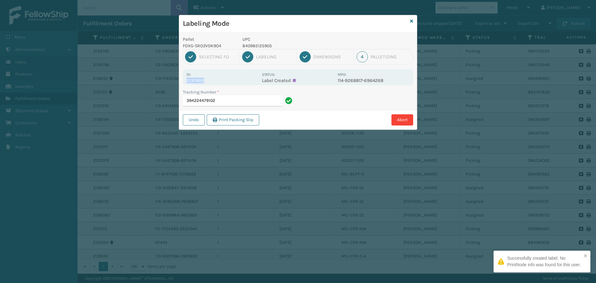
drag, startPoint x: 187, startPoint y: 80, endPoint x: 218, endPoint y: 78, distance: 31.1
click at [218, 78] on p "2137493" at bounding box center [222, 81] width 72 height 6
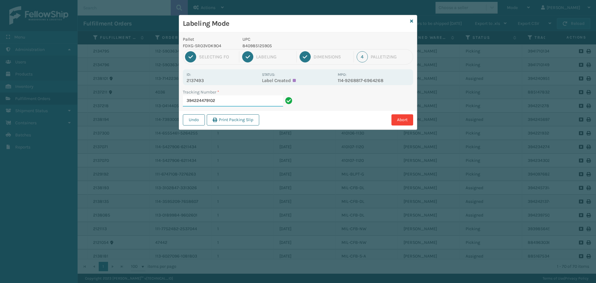
click at [234, 102] on input "394224479102" at bounding box center [233, 100] width 100 height 11
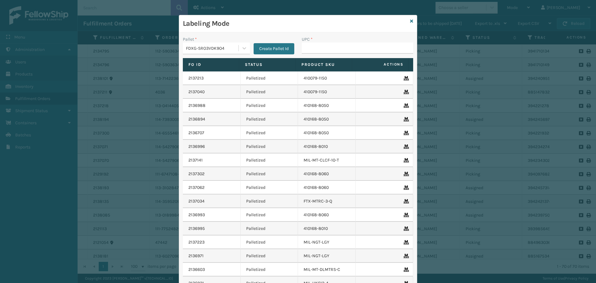
click at [406, 22] on div "Labeling Mode" at bounding box center [298, 23] width 238 height 17
click at [410, 20] on icon at bounding box center [411, 21] width 3 height 4
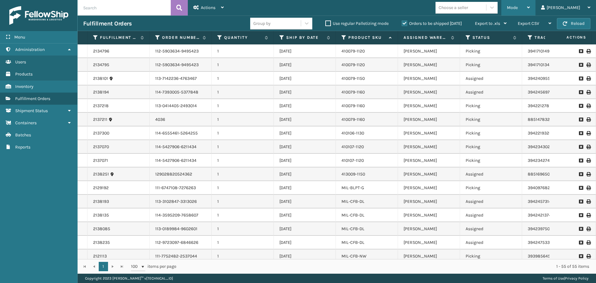
click at [517, 8] on span "Mode" at bounding box center [512, 7] width 11 height 5
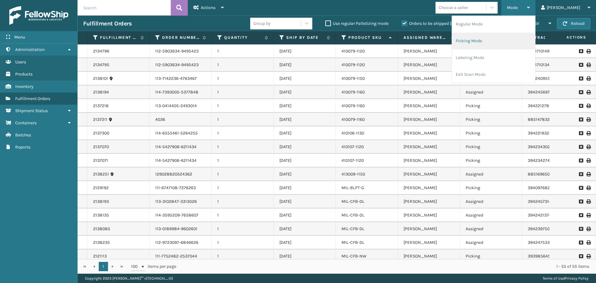
click at [499, 47] on li "Picking Mode" at bounding box center [493, 41] width 83 height 17
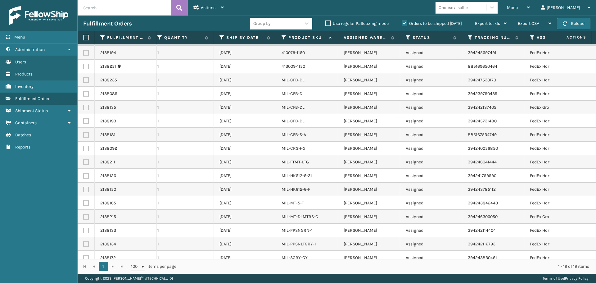
scroll to position [0, 77]
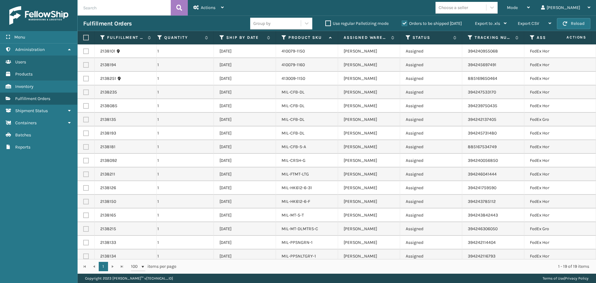
click at [87, 39] on label at bounding box center [85, 38] width 4 height 6
click at [83, 39] on input "checkbox" at bounding box center [83, 38] width 0 height 4
checkbox input "true"
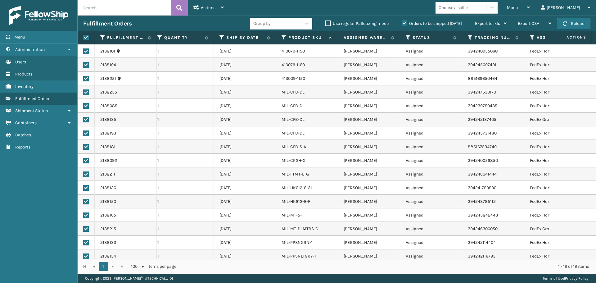
checkbox input "true"
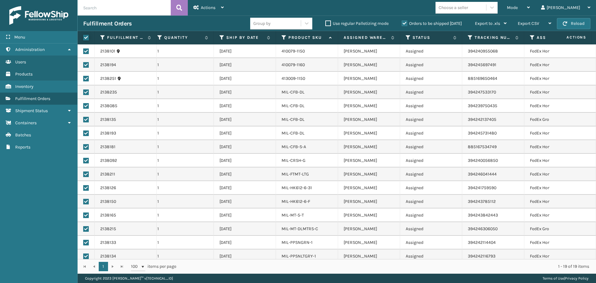
checkbox input "true"
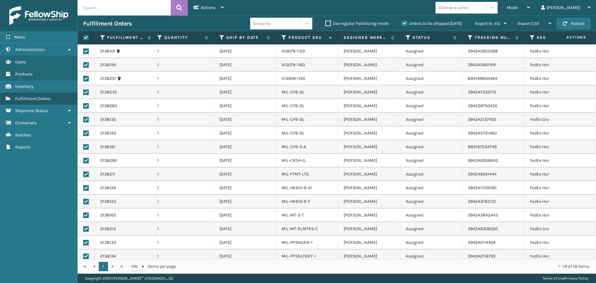
checkbox input "true"
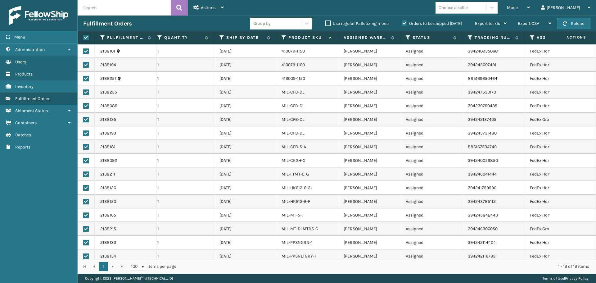
checkbox input "true"
click at [211, 12] on div "Actions" at bounding box center [208, 8] width 30 height 16
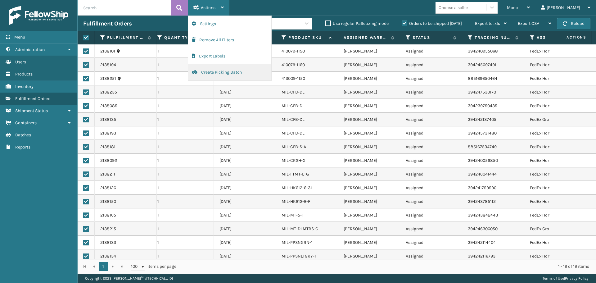
click at [243, 75] on button "Create Picking Batch" at bounding box center [229, 72] width 83 height 16
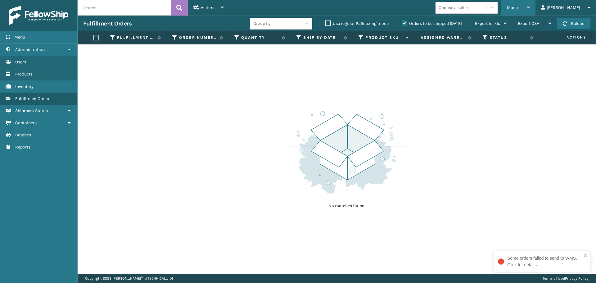
click at [517, 6] on span "Mode" at bounding box center [512, 7] width 11 height 5
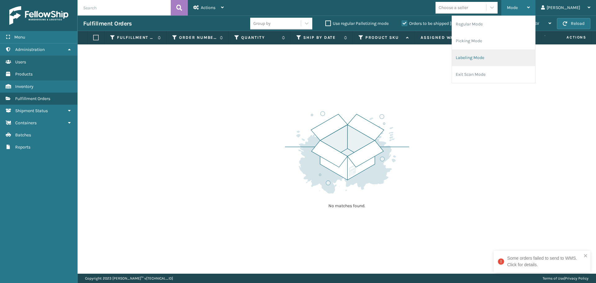
click at [511, 53] on li "Labeling Mode" at bounding box center [493, 57] width 83 height 17
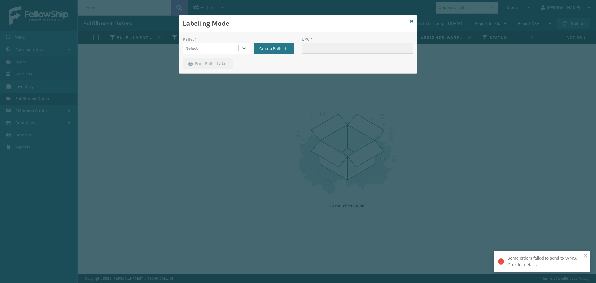
click at [212, 46] on div "Select..." at bounding box center [211, 48] width 56 height 10
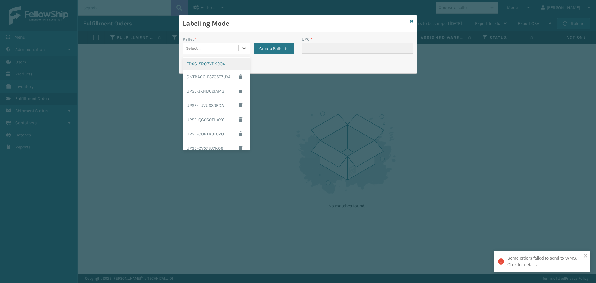
click at [209, 68] on div "FDXG-SRO3VDK9O4" at bounding box center [216, 63] width 67 height 11
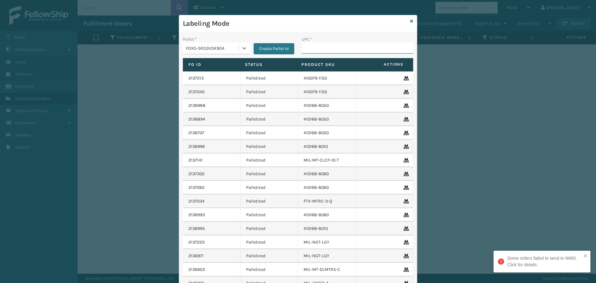
click at [342, 51] on input "UPC *" at bounding box center [357, 47] width 111 height 11
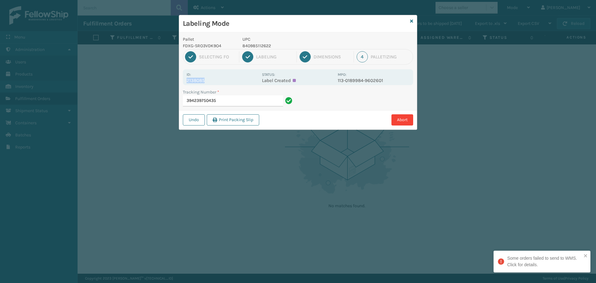
drag, startPoint x: 185, startPoint y: 81, endPoint x: 220, endPoint y: 81, distance: 34.7
click at [220, 81] on div "Id: 2138085 Status: Label Created MPO: 113-0189984-9602601" at bounding box center [298, 77] width 230 height 16
click at [224, 101] on input "394239750435" at bounding box center [233, 100] width 100 height 11
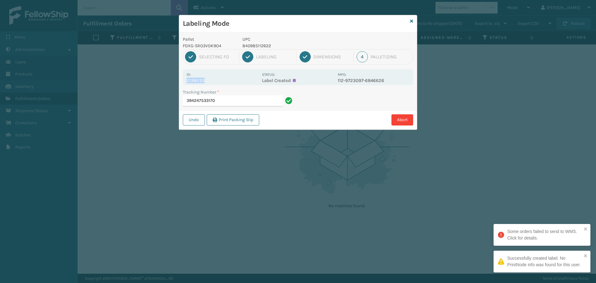
drag, startPoint x: 186, startPoint y: 80, endPoint x: 228, endPoint y: 80, distance: 41.9
click at [228, 80] on div "Id: 2138235 Status: Label Created MPO: 112-9723097-6846626" at bounding box center [298, 77] width 230 height 16
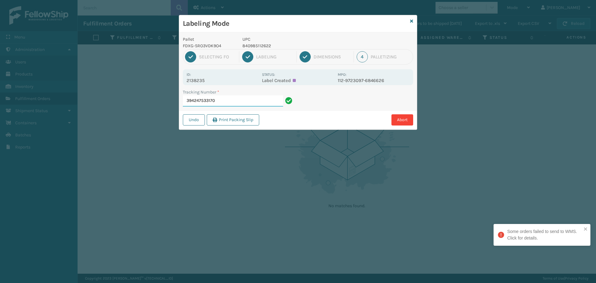
click at [240, 105] on input "394247533170" at bounding box center [233, 100] width 100 height 11
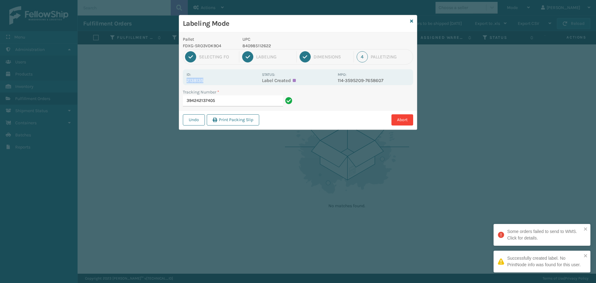
drag, startPoint x: 186, startPoint y: 79, endPoint x: 220, endPoint y: 80, distance: 33.5
click at [220, 80] on div "Id: 2138135 Status: Label Created MPO: 114-3595209-7658607" at bounding box center [298, 77] width 230 height 16
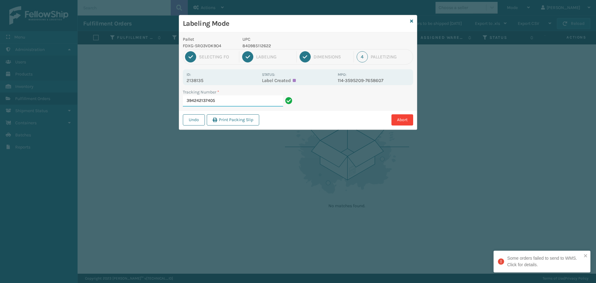
click at [230, 96] on input "394242137405" at bounding box center [233, 100] width 100 height 11
drag, startPoint x: 185, startPoint y: 79, endPoint x: 213, endPoint y: 78, distance: 27.6
click at [212, 78] on div "Id: 2138193 Status: Label Created MPO: 113-3102847-3313026" at bounding box center [298, 77] width 230 height 16
click at [222, 100] on input "394245731480" at bounding box center [233, 100] width 100 height 11
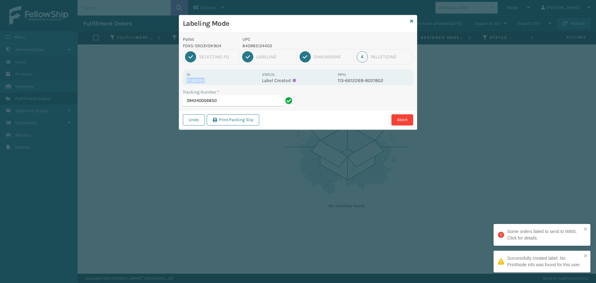
drag, startPoint x: 186, startPoint y: 83, endPoint x: 242, endPoint y: 78, distance: 55.7
click at [242, 78] on p "2138092" at bounding box center [222, 81] width 72 height 6
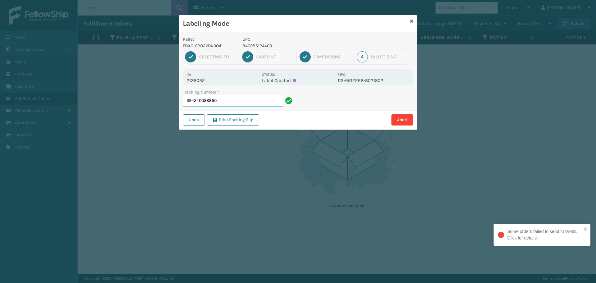
click at [242, 105] on input "394240056850" at bounding box center [233, 100] width 100 height 11
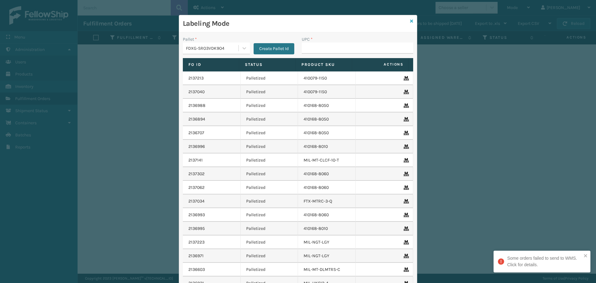
click at [410, 22] on icon at bounding box center [411, 21] width 3 height 4
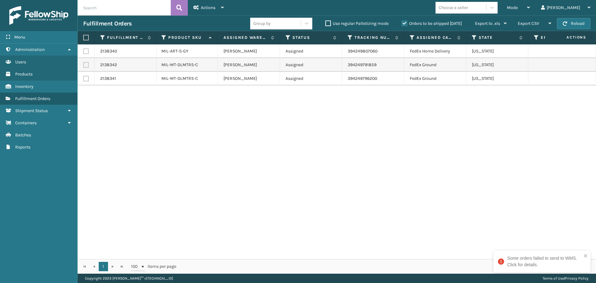
scroll to position [0, 0]
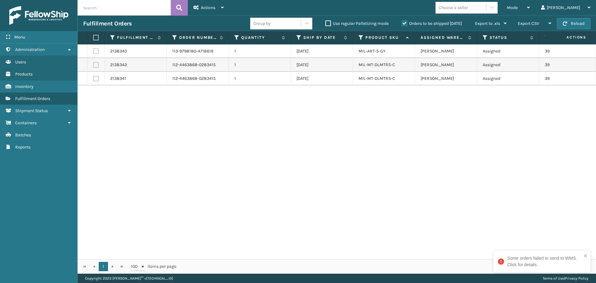
click at [351, 182] on div "2138340 113-9798180-4718619 1 [DATE] MIL-ART-S-[PERSON_NAME] LV Assigned 394249…" at bounding box center [337, 151] width 518 height 214
click at [97, 37] on label at bounding box center [95, 38] width 4 height 6
click at [93, 37] on input "checkbox" at bounding box center [93, 38] width 0 height 4
checkbox input "true"
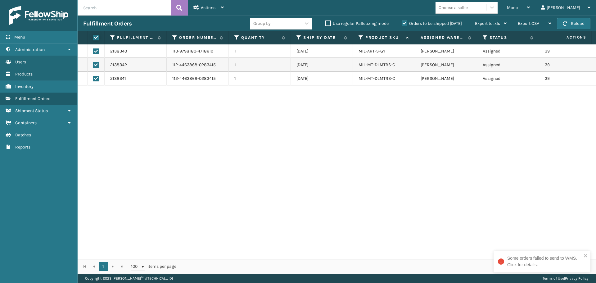
checkbox input "true"
click at [196, 7] on icon at bounding box center [196, 7] width 6 height 4
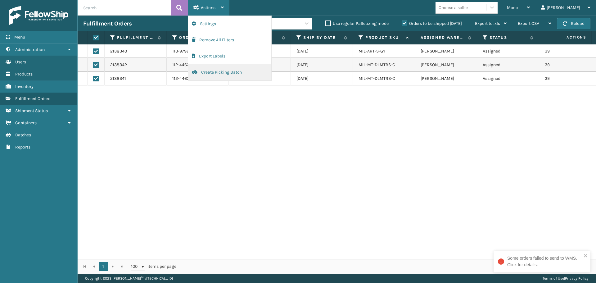
click at [220, 70] on button "Create Picking Batch" at bounding box center [229, 72] width 83 height 16
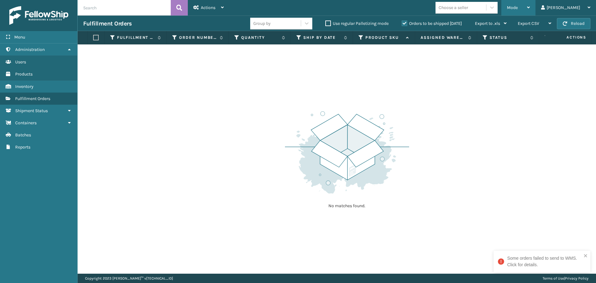
click at [529, 2] on div "Mode" at bounding box center [518, 8] width 23 height 16
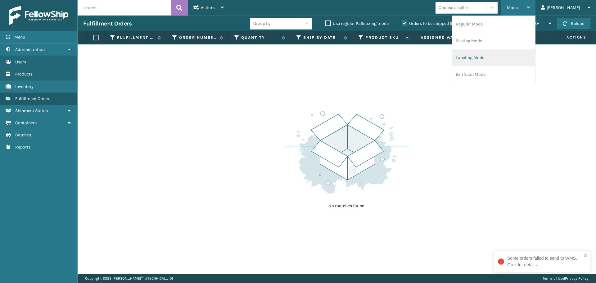
click at [514, 60] on li "Labeling Mode" at bounding box center [493, 57] width 83 height 17
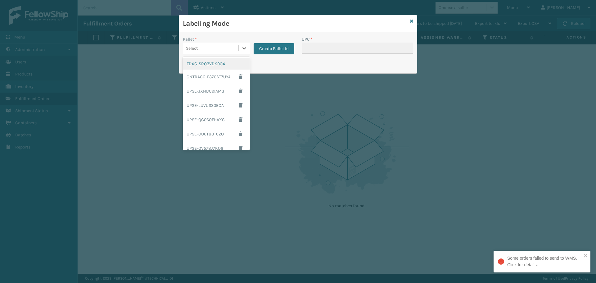
click at [227, 51] on div "Select..." at bounding box center [211, 48] width 56 height 10
click at [222, 64] on div "FDXG-SRO3VDK9O4" at bounding box center [216, 63] width 67 height 11
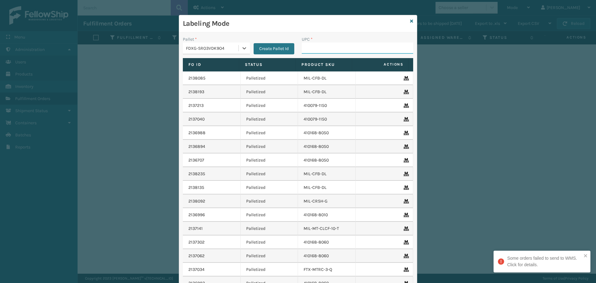
click at [370, 47] on input "UPC *" at bounding box center [357, 47] width 111 height 11
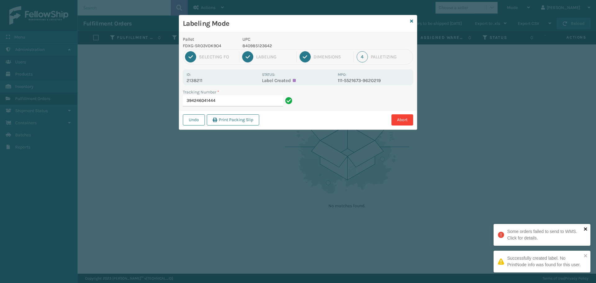
click at [587, 228] on icon "close" at bounding box center [585, 228] width 4 height 5
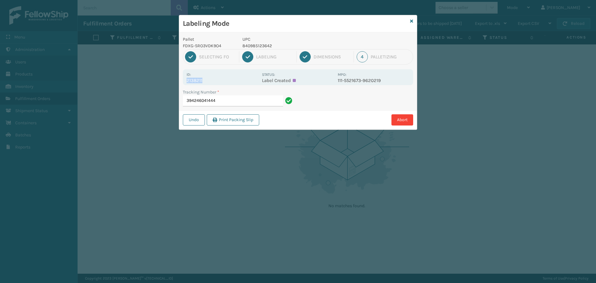
drag, startPoint x: 185, startPoint y: 81, endPoint x: 215, endPoint y: 82, distance: 29.8
click at [215, 82] on div "Id: 2138211 Status: Label Created MPO: 111-5521673-9620219" at bounding box center [298, 77] width 230 height 16
click at [225, 98] on input "394246041444" at bounding box center [233, 100] width 100 height 11
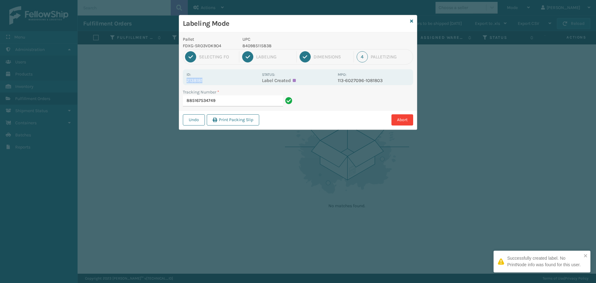
drag, startPoint x: 186, startPoint y: 81, endPoint x: 219, endPoint y: 79, distance: 32.9
click at [219, 79] on p "2138181" at bounding box center [222, 81] width 72 height 6
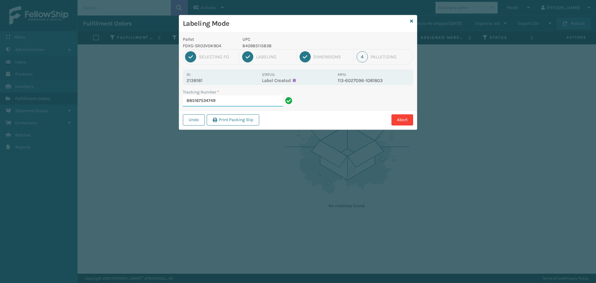
click at [239, 98] on input "885167534749" at bounding box center [233, 100] width 100 height 11
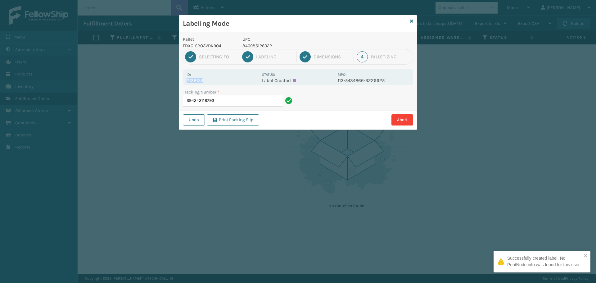
drag, startPoint x: 186, startPoint y: 81, endPoint x: 211, endPoint y: 81, distance: 24.8
click at [211, 81] on p "2138134" at bounding box center [222, 81] width 72 height 6
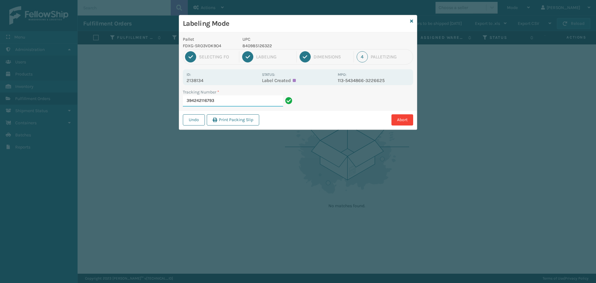
click at [232, 98] on input "394242116793" at bounding box center [233, 100] width 100 height 11
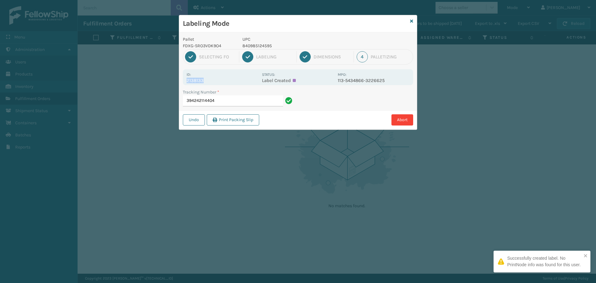
drag, startPoint x: 187, startPoint y: 80, endPoint x: 208, endPoint y: 79, distance: 21.4
click at [208, 79] on p "2138133" at bounding box center [222, 81] width 72 height 6
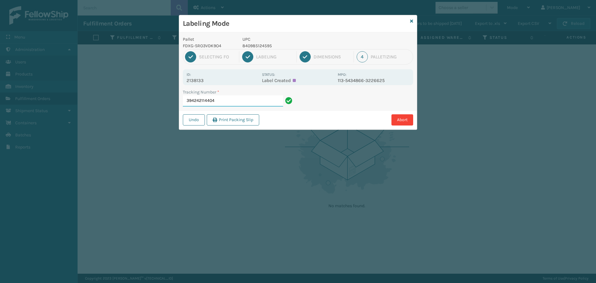
click at [229, 102] on input "394242114404" at bounding box center [233, 100] width 100 height 11
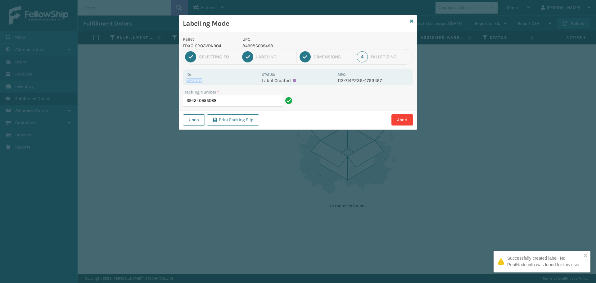
drag, startPoint x: 186, startPoint y: 80, endPoint x: 214, endPoint y: 79, distance: 27.3
click at [214, 79] on p "2138101" at bounding box center [222, 81] width 72 height 6
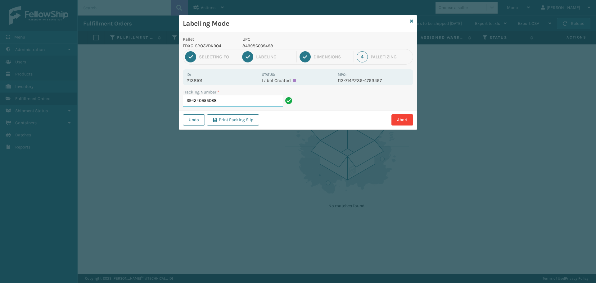
click at [231, 99] on input "394240955068" at bounding box center [233, 100] width 100 height 11
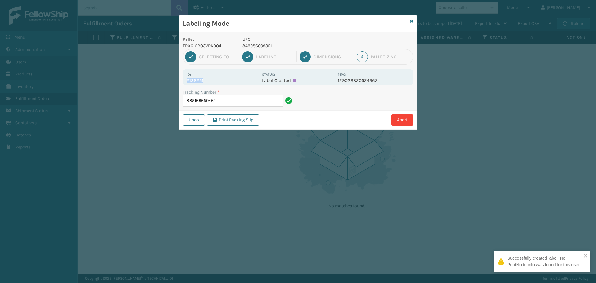
drag, startPoint x: 186, startPoint y: 80, endPoint x: 216, endPoint y: 83, distance: 30.2
click at [216, 83] on div "Id: 2138251 Status: Label Created MPO: 129028820524362" at bounding box center [298, 77] width 230 height 16
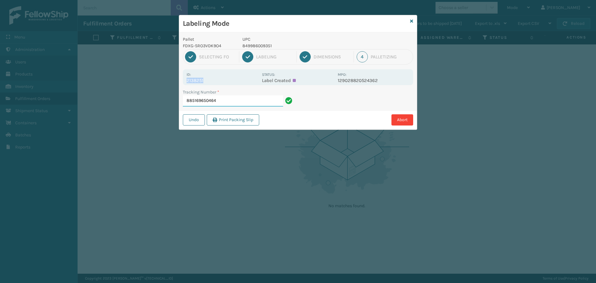
click at [266, 100] on input "885169650464" at bounding box center [233, 100] width 100 height 11
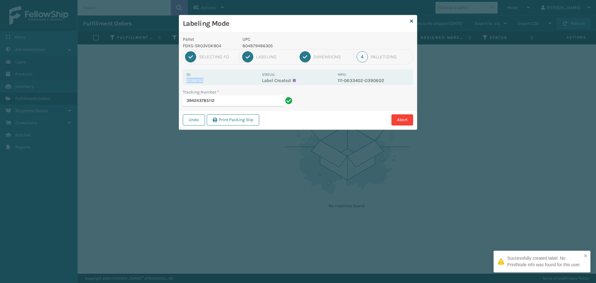
drag, startPoint x: 184, startPoint y: 82, endPoint x: 212, endPoint y: 81, distance: 27.6
click at [212, 81] on div "Id: 2138150 Status: Label Created MPO: 111-0633402-0390602" at bounding box center [298, 77] width 230 height 16
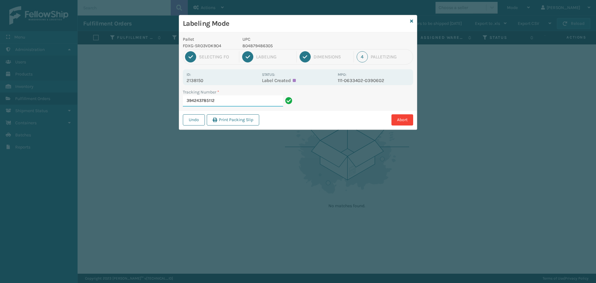
click at [235, 98] on input "394243785112" at bounding box center [233, 100] width 100 height 11
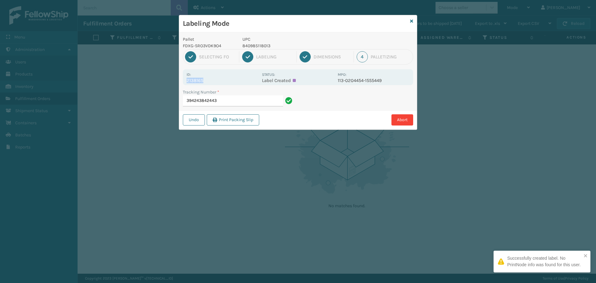
drag, startPoint x: 187, startPoint y: 80, endPoint x: 223, endPoint y: 80, distance: 36.3
click at [223, 80] on p "2138165" at bounding box center [222, 81] width 72 height 6
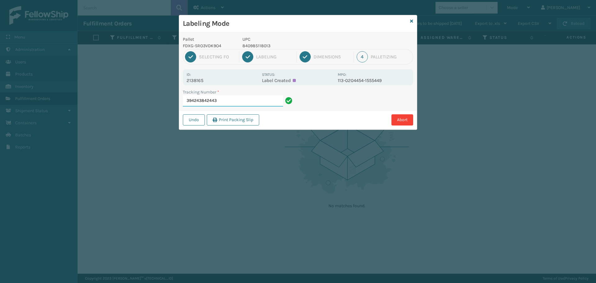
click at [224, 99] on input "394243842443" at bounding box center [233, 100] width 100 height 11
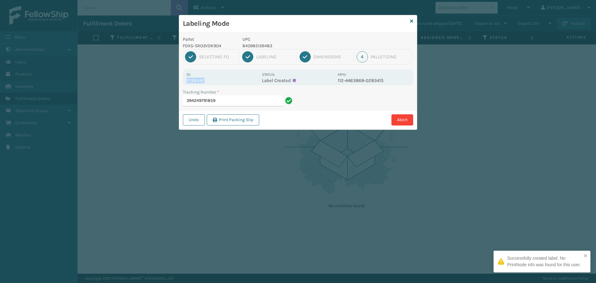
drag, startPoint x: 184, startPoint y: 81, endPoint x: 211, endPoint y: 84, distance: 27.1
click at [211, 84] on div "Id: 2138342 Status: Label Created MPO: 112-4463868-0283415" at bounding box center [298, 77] width 230 height 16
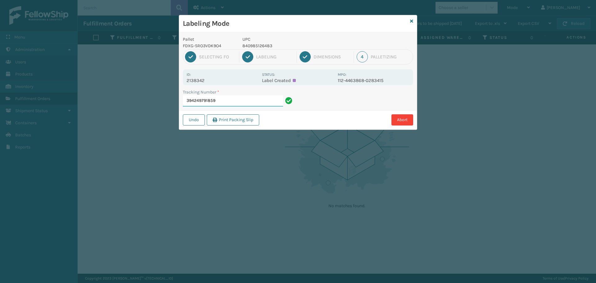
click at [235, 101] on input "394249791859" at bounding box center [233, 100] width 100 height 11
drag, startPoint x: 185, startPoint y: 80, endPoint x: 220, endPoint y: 84, distance: 34.6
click at [220, 84] on div "Id: 2138342 Status: Label Created MPO: 112-4463868-0283415" at bounding box center [298, 77] width 230 height 16
click at [242, 101] on input "394249791859" at bounding box center [233, 100] width 100 height 11
drag, startPoint x: 186, startPoint y: 81, endPoint x: 220, endPoint y: 78, distance: 33.9
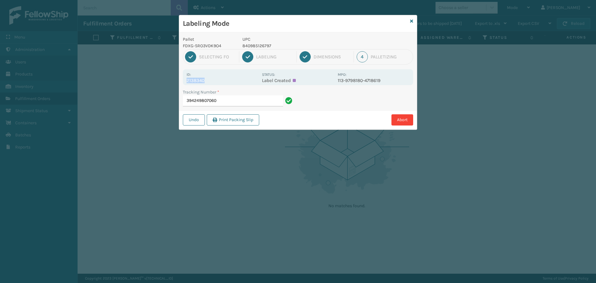
click at [220, 78] on p "2138340" at bounding box center [222, 81] width 72 height 6
click at [237, 101] on input "394249807060" at bounding box center [233, 100] width 100 height 11
